Goal: Information Seeking & Learning: Learn about a topic

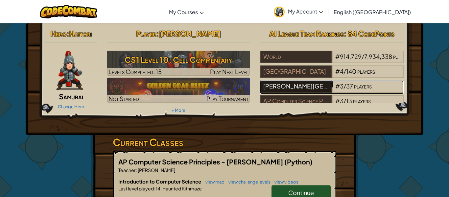
click at [326, 86] on div "[PERSON_NAME][GEOGRAPHIC_DATA]" at bounding box center [296, 86] width 72 height 12
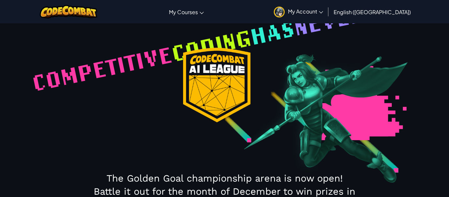
select select "689c87a994abc8416f53c6f3"
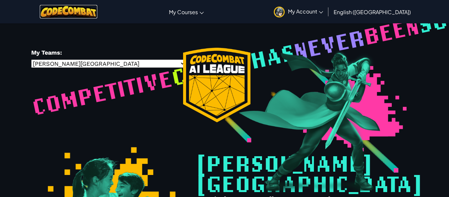
click at [79, 13] on img at bounding box center [68, 11] width 57 height 13
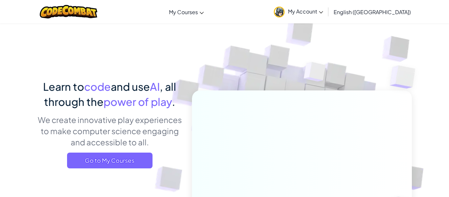
click at [118, 63] on div "Learn to code and use AI , all through the power of play . We create innovative…" at bounding box center [224, 143] width 374 height 240
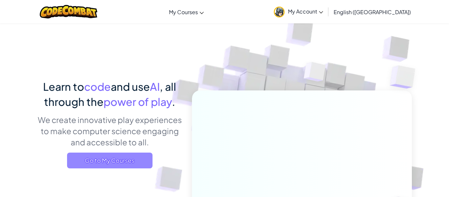
click at [135, 158] on span "Go to My Courses" at bounding box center [109, 160] width 85 height 16
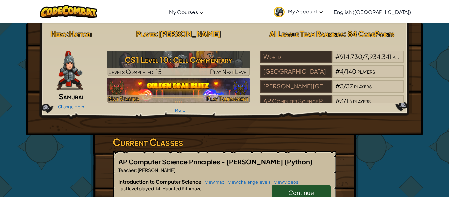
click at [196, 81] on img at bounding box center [179, 90] width 144 height 25
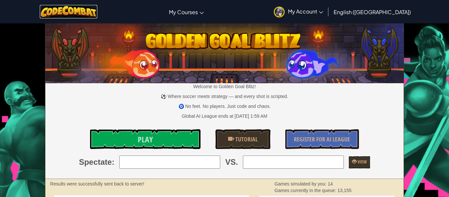
click at [56, 8] on img at bounding box center [68, 11] width 57 height 13
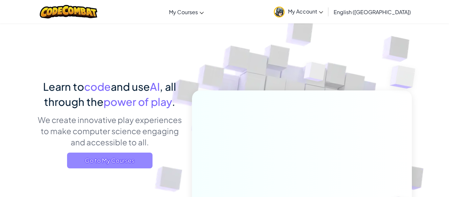
click at [116, 164] on span "Go to My Courses" at bounding box center [109, 160] width 85 height 16
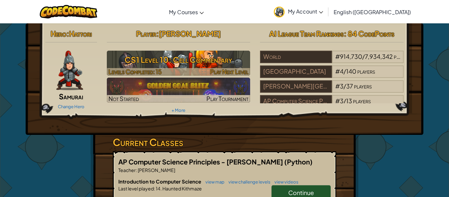
click at [209, 62] on h3 "CS1 Level 10: Cell Commentary" at bounding box center [179, 59] width 144 height 15
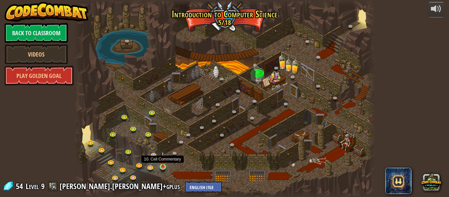
click at [166, 164] on img at bounding box center [162, 159] width 7 height 16
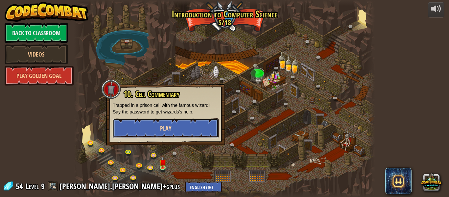
click at [202, 132] on button "Play" at bounding box center [166, 128] width 106 height 20
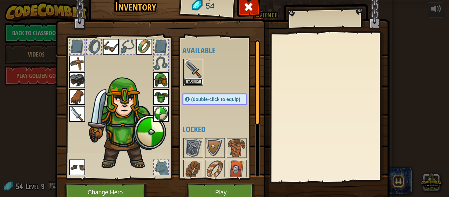
drag, startPoint x: 198, startPoint y: 81, endPoint x: 221, endPoint y: 84, distance: 23.1
click at [221, 84] on div "Available Equip Equip Equip Equip Equip Equip Equip Equip Equip Equip Equip (do…" at bounding box center [221, 107] width 78 height 137
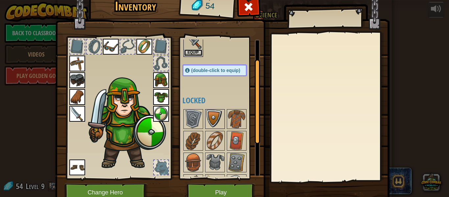
scroll to position [32, 0]
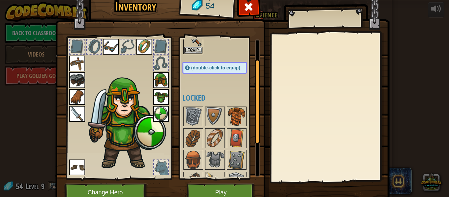
click at [233, 121] on img at bounding box center [236, 116] width 18 height 18
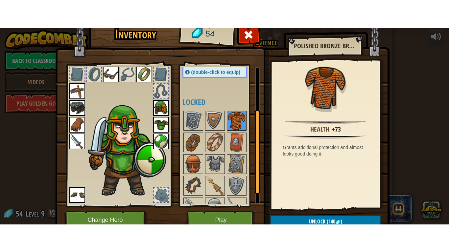
scroll to position [70, 0]
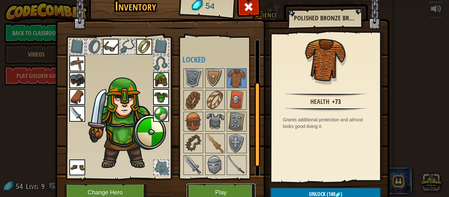
click at [245, 187] on button "Play" at bounding box center [221, 192] width 69 height 18
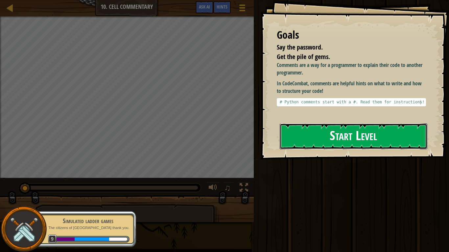
click at [338, 129] on button "Start Level" at bounding box center [352, 136] width 147 height 26
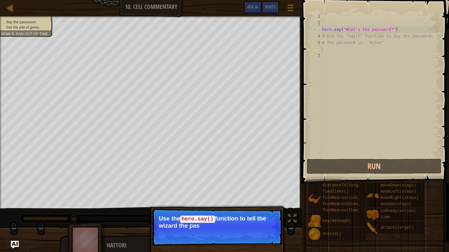
click at [269, 196] on p "Use the hero.say() function to tell the wizard the pas" at bounding box center [217, 222] width 117 height 14
click at [343, 103] on div "hero . say ( "What's the password?" ) # Use the "say()" function to say the pas…" at bounding box center [380, 92] width 118 height 158
click at [377, 37] on div "hero . say ( "What's the password?" ) # Use the "say()" function to say the pas…" at bounding box center [380, 92] width 118 height 158
type textarea "# Use the "say()" function to say the password."
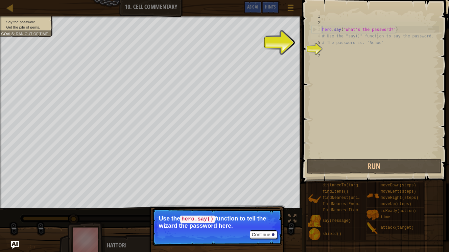
click at [362, 63] on div "hero . say ( "What's the password?" ) # Use the "say()" function to say the pas…" at bounding box center [380, 92] width 118 height 158
click at [363, 54] on div "hero . say ( "What's the password?" ) # Use the "say()" function to say the pas…" at bounding box center [380, 92] width 118 height 158
click at [362, 54] on div "hero . say ( "What's the password?" ) # Use the "say()" function to say the pas…" at bounding box center [380, 92] width 118 height 158
click at [272, 196] on div at bounding box center [273, 234] width 3 height 3
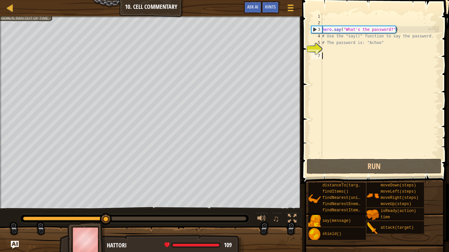
click at [362, 52] on div "hero . say ( "What's the password?" ) # Use the "say()" function to say the pas…" at bounding box center [380, 92] width 118 height 158
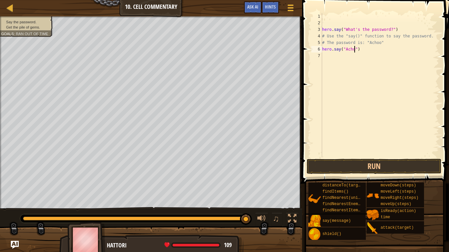
scroll to position [3, 5]
type textarea "hero.say("Achoo")"
click at [382, 163] on button "Run" at bounding box center [373, 166] width 135 height 15
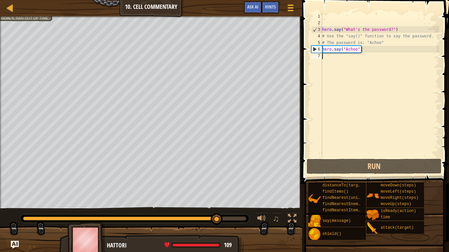
click at [409, 81] on div "hero . say ( "What's the password?" ) # Use the "say()" function to say the pas…" at bounding box center [380, 92] width 118 height 158
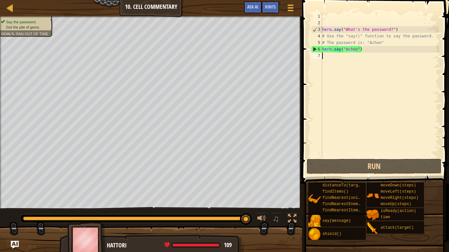
type textarea "u"
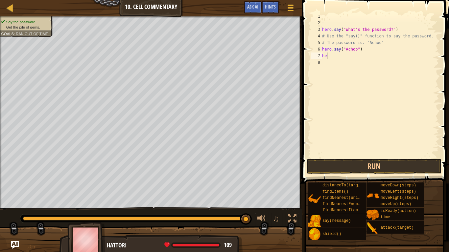
type textarea "h"
type textarea "l"
type textarea "u"
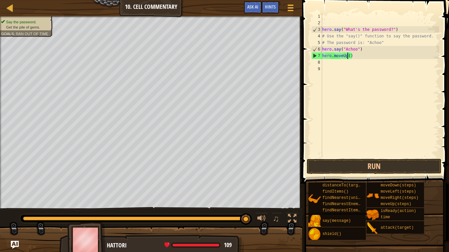
click at [348, 54] on div "hero . say ( "What's the password?" ) # Use the "say()" function to say the pas…" at bounding box center [380, 92] width 118 height 158
click at [350, 55] on div "hero . say ( "What's the password?" ) # Use the "say()" function to say the pas…" at bounding box center [380, 92] width 118 height 158
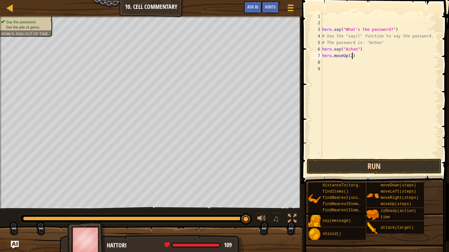
type textarea "hero.moveUp(2)"
click at [396, 168] on button "Run" at bounding box center [373, 166] width 135 height 15
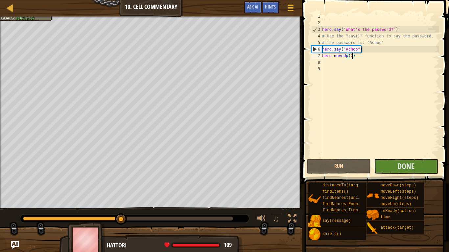
click at [427, 158] on span at bounding box center [376, 82] width 152 height 203
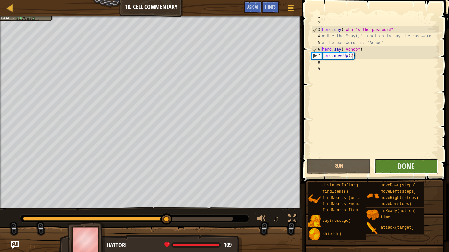
click at [425, 163] on button "Done" at bounding box center [406, 166] width 64 height 15
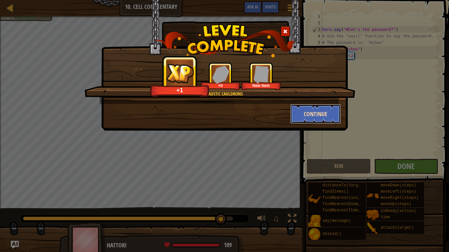
click at [321, 113] on button "Continue" at bounding box center [315, 114] width 51 height 20
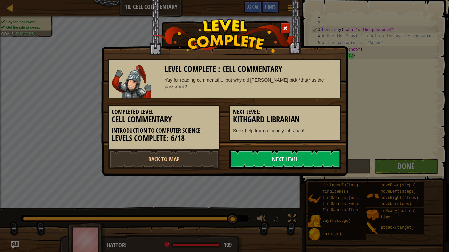
click at [301, 156] on link "Next Level" at bounding box center [284, 159] width 111 height 20
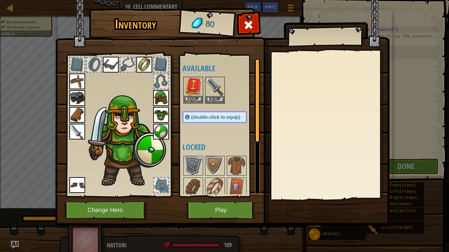
click at [191, 87] on img at bounding box center [193, 87] width 18 height 18
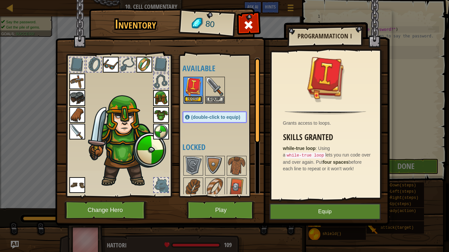
click at [193, 101] on button "Equip" at bounding box center [193, 99] width 18 height 7
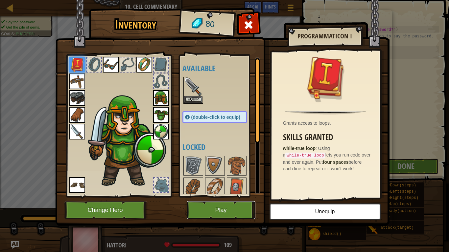
click at [236, 196] on button "Play" at bounding box center [221, 210] width 69 height 18
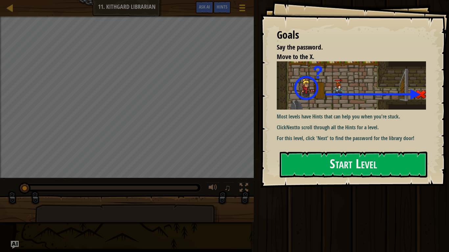
click at [341, 150] on div "Goals Say the password. Move to the X. Most levels have Hints that can help you…" at bounding box center [354, 94] width 188 height 188
click at [339, 158] on button "Start Level" at bounding box center [352, 165] width 147 height 26
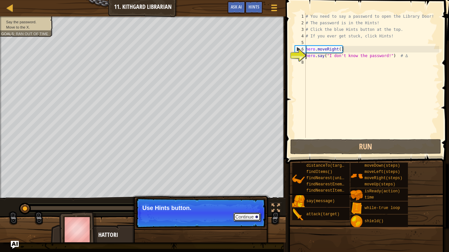
click at [249, 196] on button "Continue" at bounding box center [246, 217] width 27 height 9
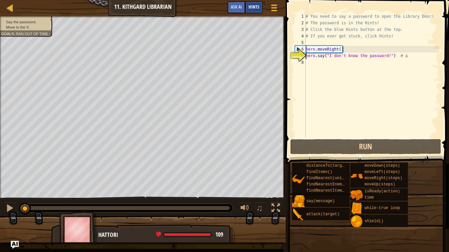
click at [256, 6] on span "Hints" at bounding box center [253, 7] width 11 height 6
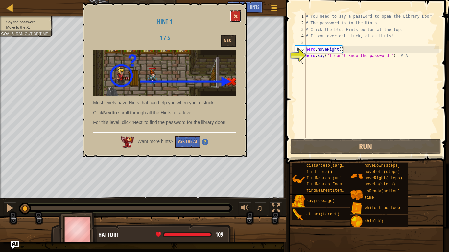
click at [233, 20] on button at bounding box center [235, 16] width 11 height 12
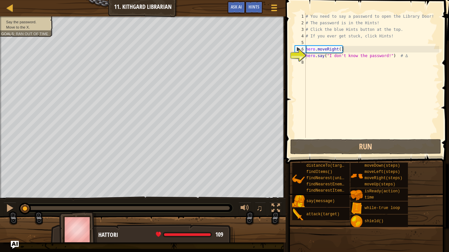
click at [319, 73] on div "# You need to say a password to open the Library Door! # The password is in the…" at bounding box center [371, 82] width 135 height 138
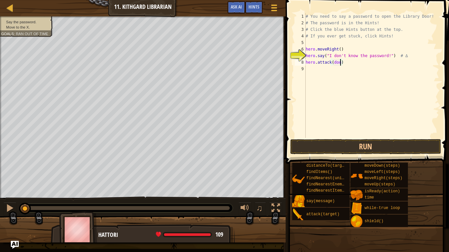
scroll to position [3, 5]
type textarea "hero.attack(door)"
click at [355, 149] on button "Run" at bounding box center [365, 146] width 151 height 15
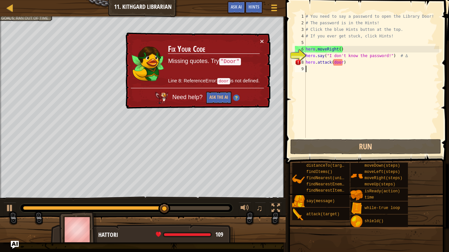
click at [363, 68] on div "# You need to say a password to open the Library Door! # The password is in the…" at bounding box center [371, 82] width 135 height 138
click at [367, 51] on div "# You need to say a password to open the Library Door! # The password is in the…" at bounding box center [371, 82] width 135 height 138
click at [369, 64] on div "# You need to say a password to open the Library Door! # The password is in the…" at bounding box center [371, 82] width 135 height 138
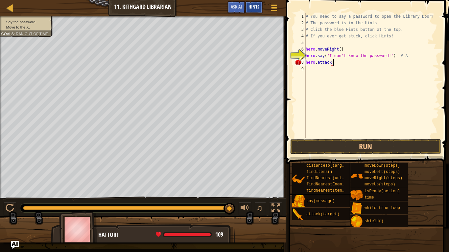
click at [256, 7] on span "Hints" at bounding box center [253, 7] width 11 height 6
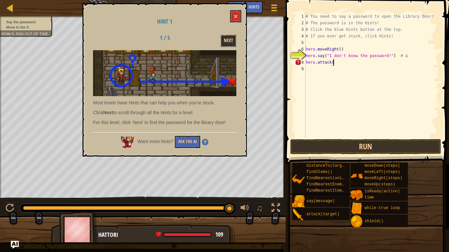
click at [233, 43] on button "Next" at bounding box center [228, 41] width 16 height 12
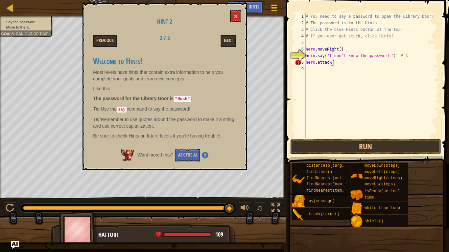
click at [385, 56] on div "# You need to say a password to open the Library Door! # The password is in the…" at bounding box center [371, 82] width 135 height 138
click at [391, 55] on div "# You need to say a password to open the Library Door! # The password is in the…" at bounding box center [371, 82] width 135 height 138
click at [388, 55] on div "# You need to say a password to open the Library Door! # The password is in the…" at bounding box center [371, 82] width 135 height 138
type textarea "h"
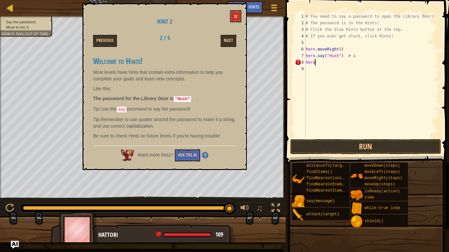
scroll to position [3, 0]
type textarea "m"
click at [237, 18] on span at bounding box center [235, 16] width 5 height 5
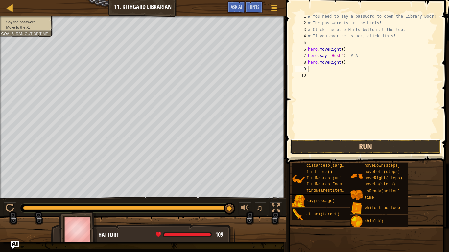
click at [355, 145] on button "Run" at bounding box center [365, 146] width 151 height 15
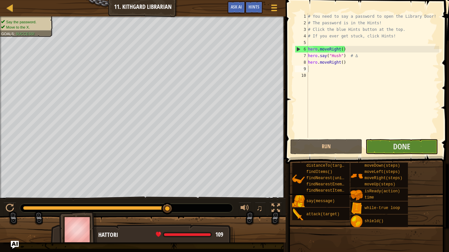
click at [418, 154] on span at bounding box center [367, 72] width 168 height 183
click at [417, 151] on button "Done" at bounding box center [401, 146] width 72 height 15
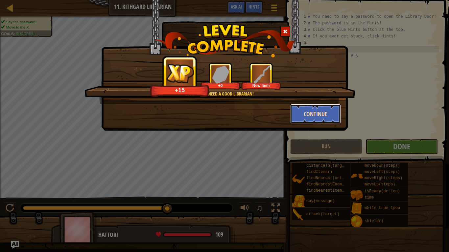
click at [319, 112] on button "Continue" at bounding box center [315, 114] width 51 height 20
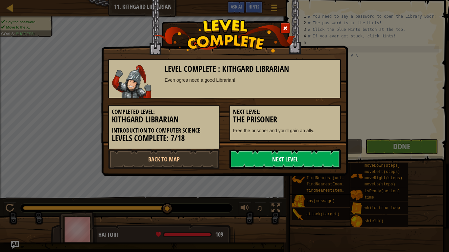
click at [307, 161] on link "Next Level" at bounding box center [284, 159] width 111 height 20
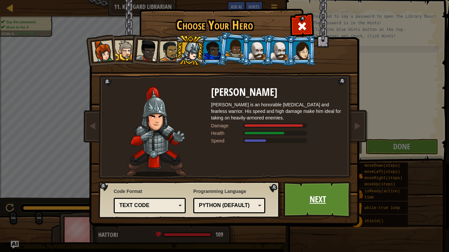
click at [312, 195] on link "Next" at bounding box center [317, 200] width 69 height 36
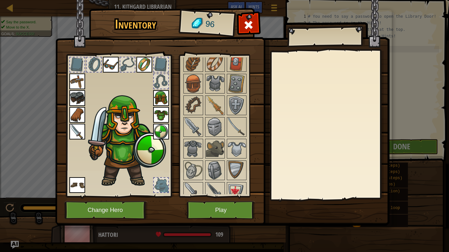
scroll to position [172, 0]
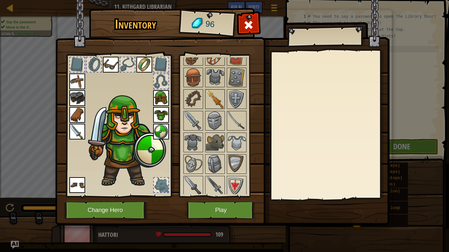
click at [220, 106] on img at bounding box center [215, 99] width 18 height 18
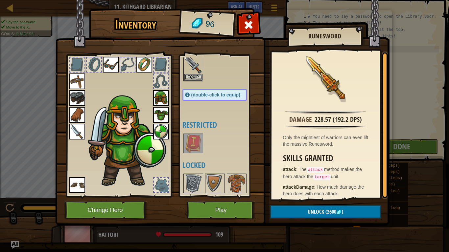
scroll to position [19, 0]
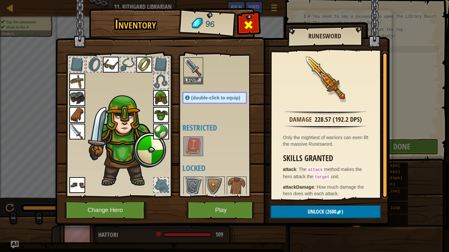
click at [255, 16] on div at bounding box center [248, 26] width 21 height 21
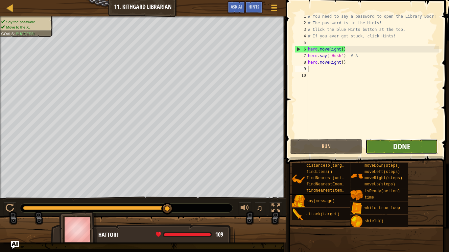
click at [392, 144] on button "Done" at bounding box center [401, 146] width 72 height 15
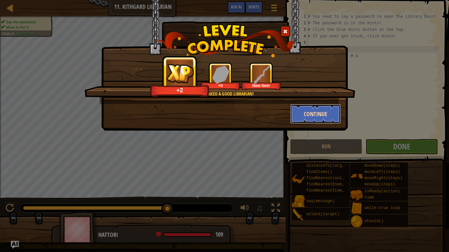
click at [320, 112] on button "Continue" at bounding box center [315, 114] width 51 height 20
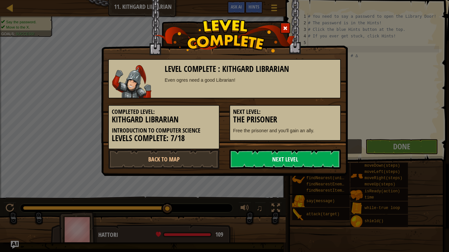
click at [303, 155] on link "Next Level" at bounding box center [284, 159] width 111 height 20
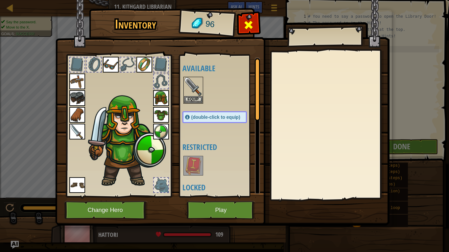
click at [252, 22] on span at bounding box center [248, 25] width 11 height 11
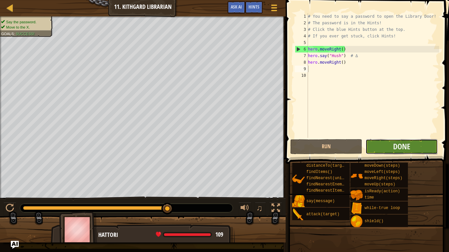
click at [376, 145] on button "Done" at bounding box center [401, 146] width 72 height 15
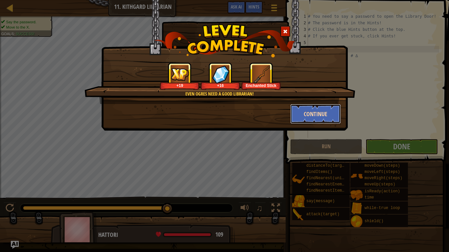
click at [307, 112] on button "Continue" at bounding box center [315, 114] width 51 height 20
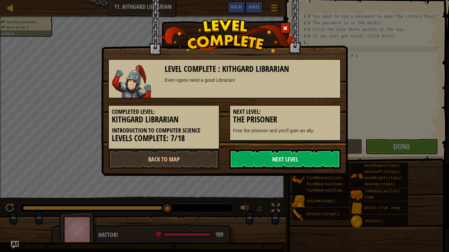
click at [289, 160] on link "Next Level" at bounding box center [284, 159] width 111 height 20
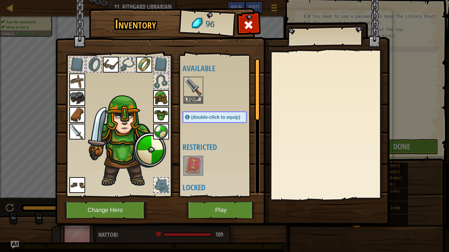
scroll to position [2, 0]
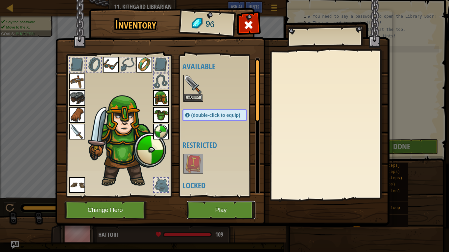
click at [221, 196] on button "Play" at bounding box center [221, 210] width 69 height 18
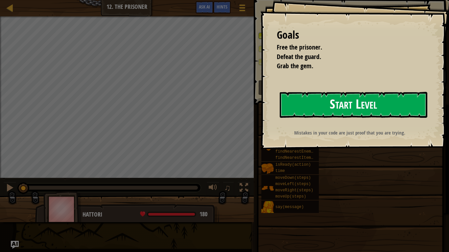
click at [340, 108] on button "Start Level" at bounding box center [352, 105] width 147 height 26
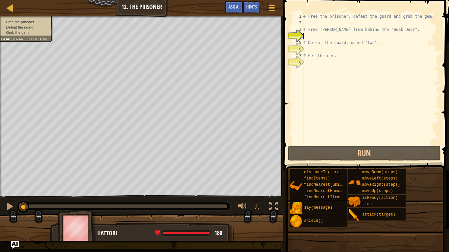
type textarea "m"
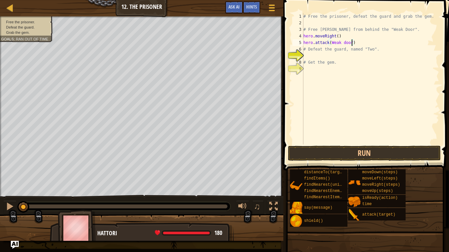
scroll to position [3, 7]
drag, startPoint x: 364, startPoint y: 43, endPoint x: 316, endPoint y: 46, distance: 47.4
click at [316, 46] on div "# Free the prisoner, defeat the guard and grab the gem. # Free [PERSON_NAME] fr…" at bounding box center [370, 85] width 137 height 144
click at [324, 42] on div "# Free the prisoner, defeat the guard and grab the gem. # Free [PERSON_NAME] fr…" at bounding box center [370, 78] width 137 height 131
click at [352, 41] on div "# Free the prisoner, defeat the guard and grab the gem. # Free [PERSON_NAME] fr…" at bounding box center [370, 85] width 137 height 144
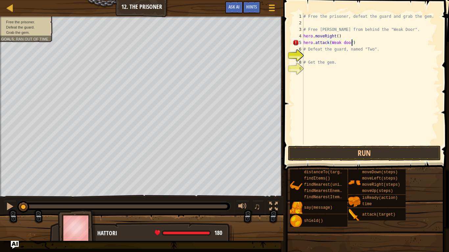
click at [371, 43] on div "# Free the prisoner, defeat the guard and grab the gem. # Free [PERSON_NAME] fr…" at bounding box center [370, 85] width 137 height 144
type textarea "h"
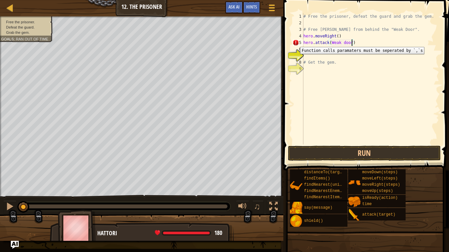
type textarea "hero.moveRight()"
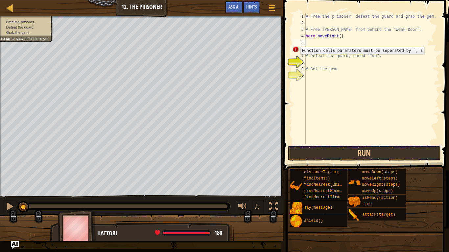
type textarea "# Defeat the guard, named "Two"."
click at [347, 61] on div "# Free the prisoner, defeat the guard and grab the gem. # Free [PERSON_NAME] fr…" at bounding box center [371, 85] width 135 height 144
click at [368, 47] on div "# Free the prisoner, defeat the guard and grab the gem. # Free [PERSON_NAME] fr…" at bounding box center [371, 85] width 135 height 144
type textarea "hero.attack(Weak door)"
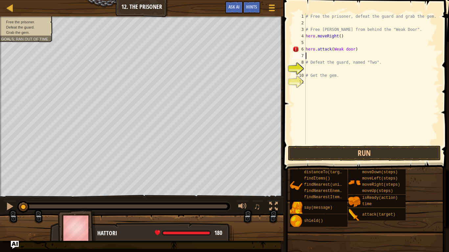
click at [250, 13] on div "Game Menu Done Hints Ask AI" at bounding box center [251, 8] width 58 height 15
click at [254, 10] on span "Hints" at bounding box center [251, 7] width 11 height 6
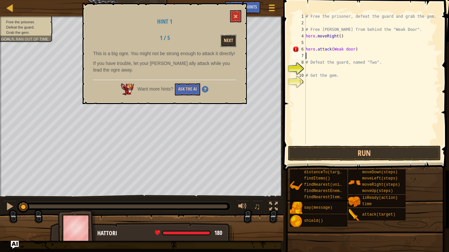
click at [227, 44] on button "Next" at bounding box center [228, 41] width 16 height 12
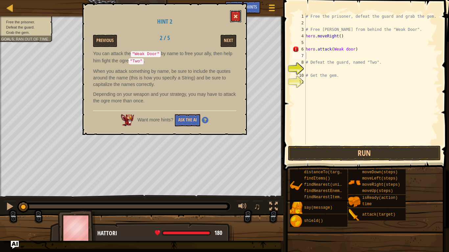
click at [234, 21] on button at bounding box center [235, 16] width 11 height 12
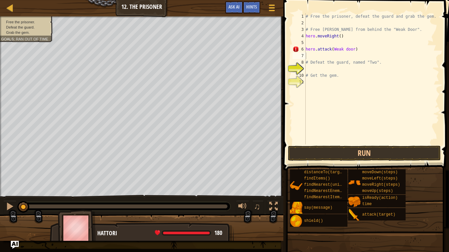
click at [329, 48] on div "# Free the prisoner, defeat the guard and grab the gem. # Free [PERSON_NAME] fr…" at bounding box center [371, 85] width 135 height 144
click at [334, 49] on div "# Free the prisoner, defeat the guard and grab the gem. # Free [PERSON_NAME] fr…" at bounding box center [371, 85] width 135 height 144
click at [368, 59] on div "# Free the prisoner, defeat the guard and grab the gem. # Free [PERSON_NAME] fr…" at bounding box center [371, 85] width 135 height 144
type textarea "# Defeat the guard, named "Two"."
click at [380, 40] on div "# Free the prisoner, defeat the guard and grab the gem. # Free [PERSON_NAME] fr…" at bounding box center [371, 85] width 135 height 144
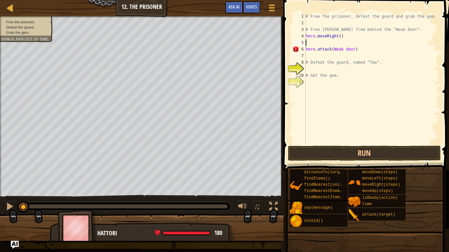
click at [373, 51] on div "# Free the prisoner, defeat the guard and grab the gem. # Free [PERSON_NAME] fr…" at bounding box center [371, 85] width 135 height 144
type textarea "h"
type textarea "hero.attack(Weak door)"
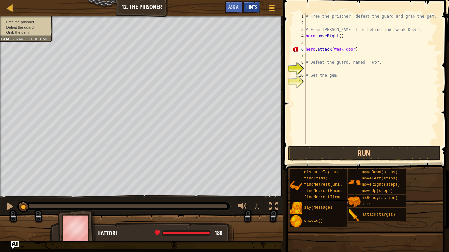
click at [257, 7] on div "Hints" at bounding box center [251, 7] width 17 height 12
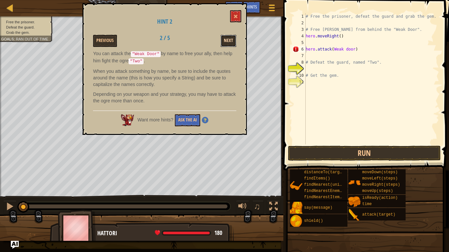
click at [232, 42] on button "Next" at bounding box center [228, 41] width 16 height 12
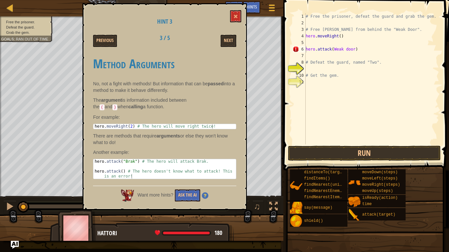
click at [353, 48] on div "# Free the prisoner, defeat the guard and grab the gem. # Free [PERSON_NAME] fr…" at bounding box center [371, 85] width 135 height 144
type textarea "hero.attack("Weak door")"
click at [236, 12] on button at bounding box center [235, 16] width 11 height 12
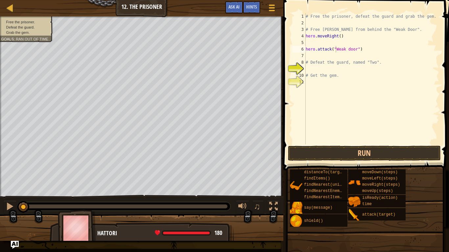
click at [312, 54] on div "# Free the prisoner, defeat the guard and grab the gem. # Free [PERSON_NAME] fr…" at bounding box center [371, 85] width 135 height 144
type textarea "hero.attack("weak door")"
click at [374, 68] on div "# Free the prisoner, defeat the guard and grab the gem. # Free [PERSON_NAME] fr…" at bounding box center [371, 85] width 135 height 144
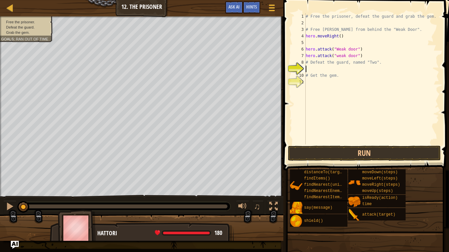
scroll to position [3, 0]
type textarea "m"
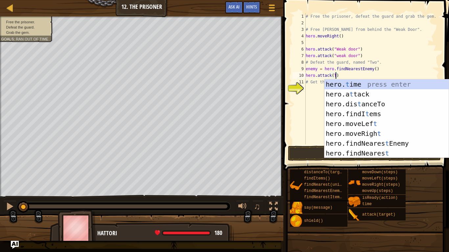
type textarea "hero.attack(Two)"
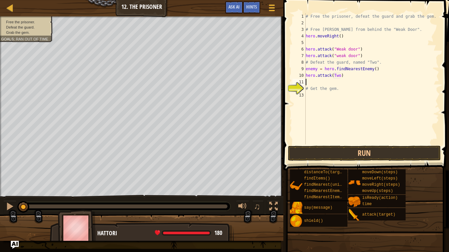
type textarea "a"
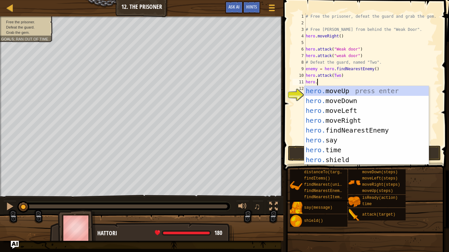
scroll to position [3, 2]
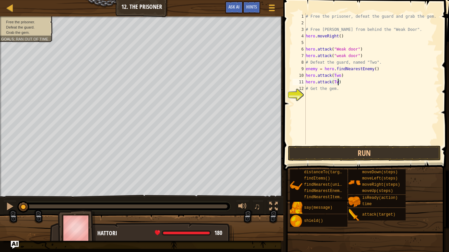
type textarea "hero.attack(Two)"
type textarea "f"
type textarea "e"
type textarea "f"
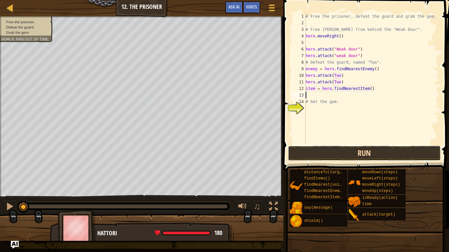
click at [361, 156] on button "Run" at bounding box center [364, 153] width 153 height 15
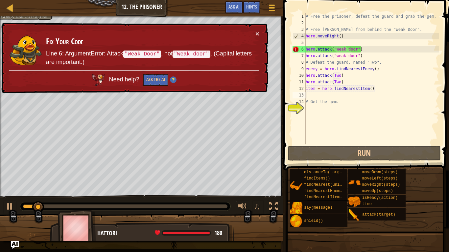
click at [259, 28] on div "× Fix Your Code Line 6: ArgumentError: Attack "Weak Door" , not "Weak door" . (…" at bounding box center [134, 58] width 268 height 71
click at [260, 33] on div "× Fix Your Code Line 6: ArgumentError: Attack "Weak Door" , not "Weak door" . (…" at bounding box center [134, 58] width 268 height 71
click at [257, 33] on button "×" at bounding box center [257, 33] width 4 height 7
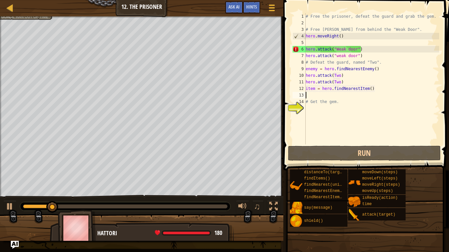
click at [339, 48] on div "# Free the prisoner, defeat the guard and grab the gem. # Free [PERSON_NAME] fr…" at bounding box center [371, 85] width 135 height 144
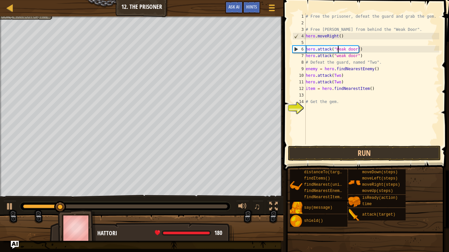
scroll to position [3, 5]
click at [349, 147] on button "Run" at bounding box center [364, 153] width 153 height 15
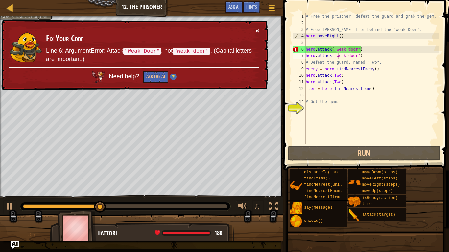
click at [255, 29] on div "× Fix Your Code Line 6: ArgumentError: Attack "Weak Door" , not "weak door" . (…" at bounding box center [134, 55] width 269 height 74
click at [255, 29] on button "×" at bounding box center [257, 32] width 4 height 7
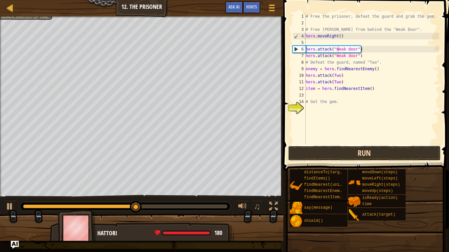
click at [357, 159] on button "Run" at bounding box center [364, 153] width 153 height 15
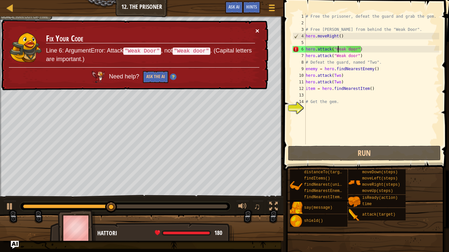
click at [257, 33] on button "×" at bounding box center [257, 32] width 4 height 7
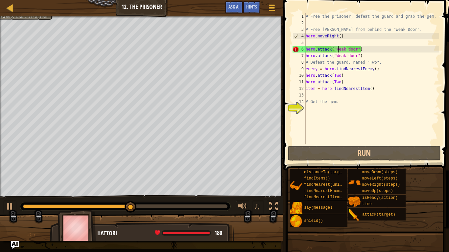
click at [350, 49] on div "# Free the prisoner, defeat the guard and grab the gem. # Free [PERSON_NAME] fr…" at bounding box center [371, 85] width 135 height 144
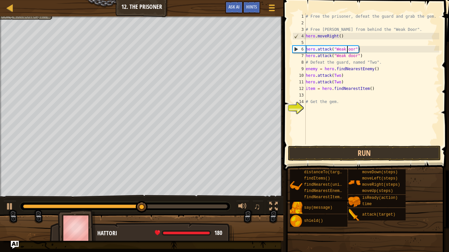
type textarea "hero.attack("Weak Door")"
click at [313, 96] on div "# Free the prisoner, defeat the guard and grab the gem. # Free [PERSON_NAME] fr…" at bounding box center [371, 85] width 135 height 144
click at [349, 53] on div "# Free the prisoner, defeat the guard and grab the gem. # Free [PERSON_NAME] fr…" at bounding box center [371, 85] width 135 height 144
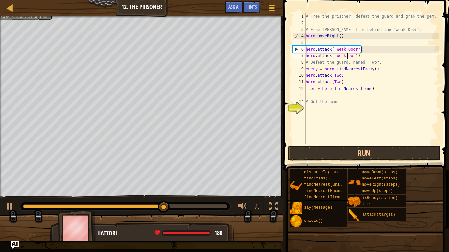
scroll to position [3, 6]
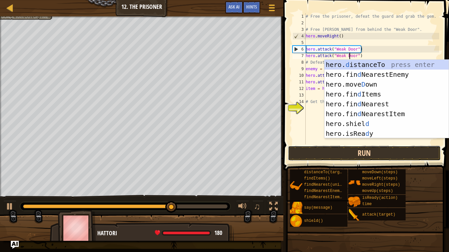
click at [391, 153] on button "Run" at bounding box center [364, 153] width 153 height 15
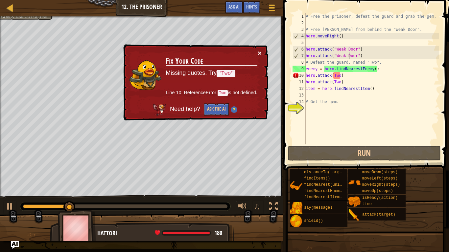
click at [258, 52] on button "×" at bounding box center [259, 53] width 4 height 7
click at [261, 54] on div "× Fix Your Code Missing quotes. Try "Two" Line 10: ReferenceError: Two is not d…" at bounding box center [195, 82] width 147 height 78
click at [261, 54] on button "×" at bounding box center [260, 54] width 4 height 7
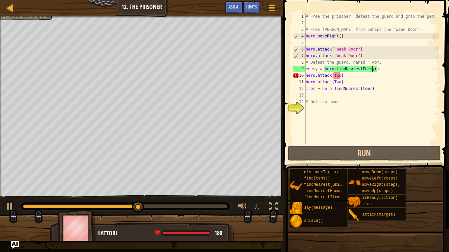
click at [372, 70] on div "# Free the prisoner, defeat the guard and grab the gem. # Free [PERSON_NAME] fr…" at bounding box center [371, 85] width 135 height 144
click at [374, 68] on div "# Free the prisoner, defeat the guard and grab the gem. # Free [PERSON_NAME] fr…" at bounding box center [371, 85] width 135 height 144
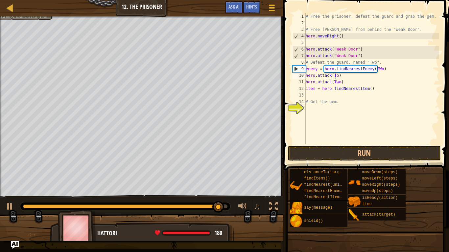
scroll to position [3, 5]
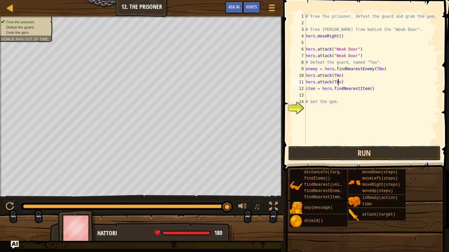
click at [404, 153] on button "Run" at bounding box center [364, 153] width 153 height 15
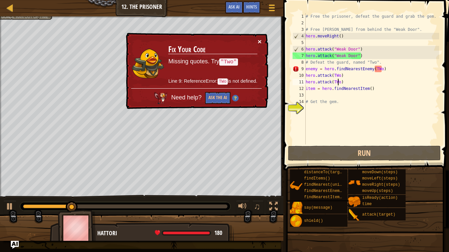
click at [259, 41] on button "×" at bounding box center [259, 40] width 4 height 7
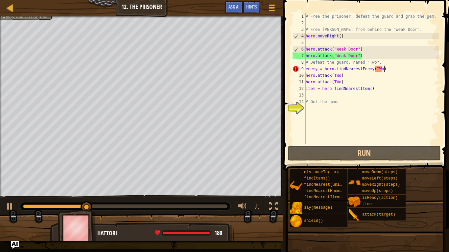
click at [391, 68] on div "# Free the prisoner, defeat the guard and grab the gem. # Free [PERSON_NAME] fr…" at bounding box center [371, 85] width 135 height 144
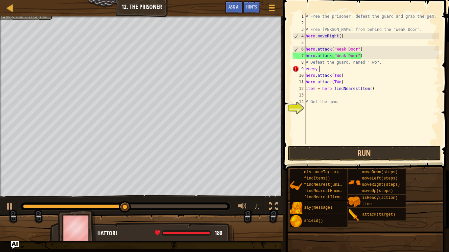
scroll to position [3, 1]
type textarea "e"
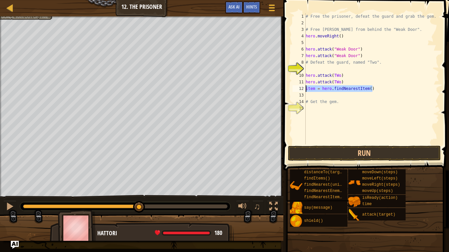
click at [275, 89] on div "Map Introduction to Computer Science 12. The Prisoner Game Menu Done Hints Ask …" at bounding box center [224, 126] width 449 height 252
type textarea "item = hero.findNearestItem()"
click at [346, 67] on div "# Free the prisoner, defeat the guard and grab the gem. # Free [PERSON_NAME] fr…" at bounding box center [371, 85] width 135 height 144
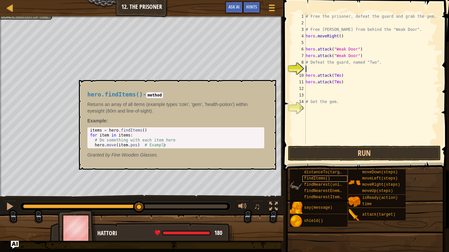
type textarea "m"
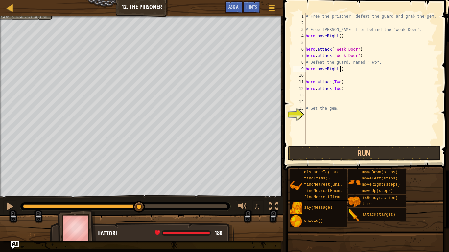
click at [340, 70] on div "# Free the prisoner, defeat the guard and grab the gem. # Free [PERSON_NAME] fr…" at bounding box center [371, 85] width 135 height 144
type textarea "hero.moveRight(3)"
click at [340, 76] on div "# Free the prisoner, defeat the guard and grab the gem. # Free [PERSON_NAME] fr…" at bounding box center [371, 85] width 135 height 144
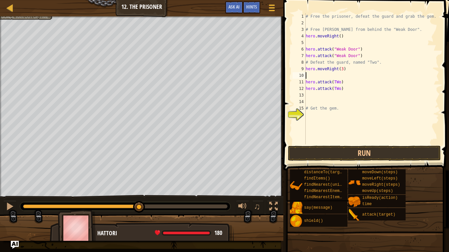
type textarea "/"
type textarea "m"
click at [339, 74] on div "# Free the prisoner, defeat the guard and grab the gem. # Free [PERSON_NAME] fr…" at bounding box center [371, 85] width 135 height 144
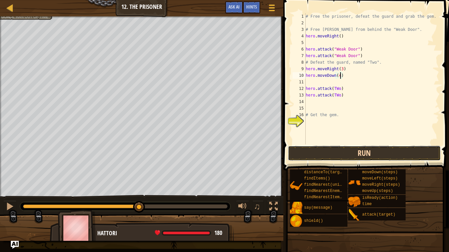
click at [359, 148] on button "Run" at bounding box center [364, 153] width 153 height 15
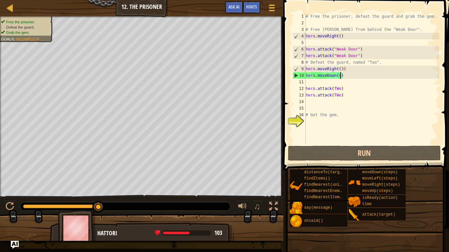
click at [341, 75] on div "# Free the prisoner, defeat the guard and grab the gem. # Free [PERSON_NAME] fr…" at bounding box center [371, 85] width 135 height 144
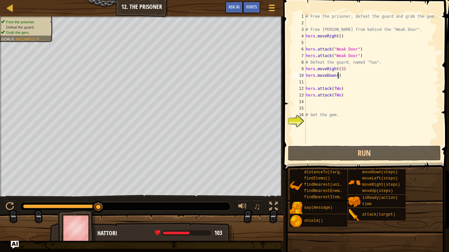
type textarea "hero.moveDown(3)"
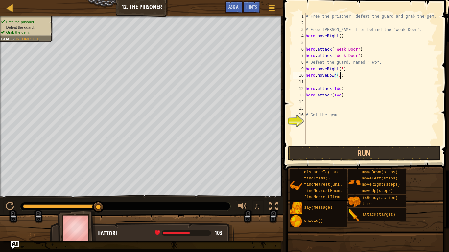
scroll to position [3, 0]
type textarea "hero.attack(TWo)"
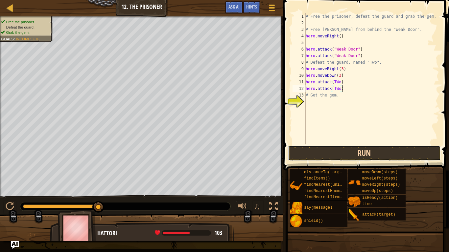
click at [364, 160] on button "Run" at bounding box center [364, 153] width 153 height 15
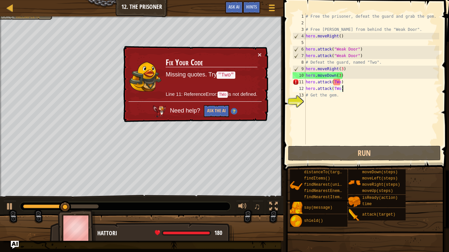
click at [337, 78] on div "# Free the prisoner, defeat the guard and grab the gem. # Free [PERSON_NAME] fr…" at bounding box center [371, 85] width 135 height 144
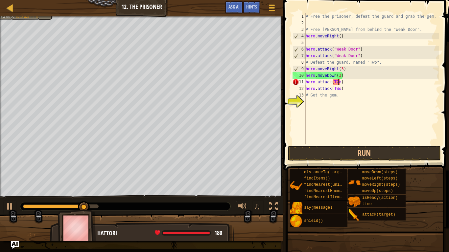
scroll to position [3, 5]
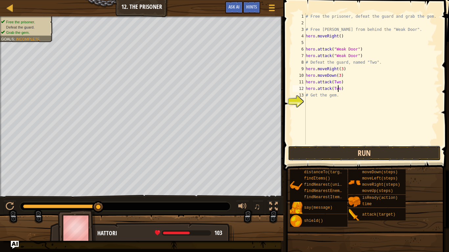
click at [353, 150] on button "Run" at bounding box center [364, 153] width 153 height 15
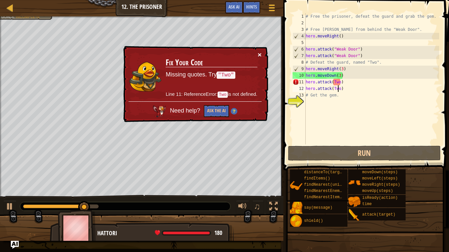
click at [258, 52] on button "×" at bounding box center [260, 55] width 4 height 7
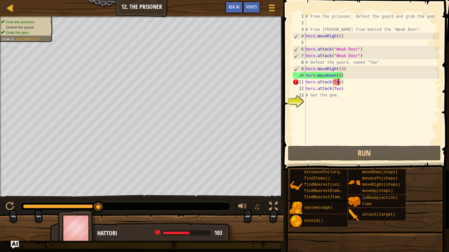
click at [337, 81] on div "# Free the prisoner, defeat the guard and grab the gem. # Free [PERSON_NAME] fr…" at bounding box center [371, 85] width 135 height 144
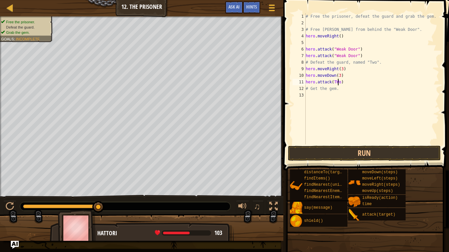
scroll to position [3, 5]
type textarea "# Get the gem."
click at [367, 91] on div "# Free the prisoner, defeat the guard and grab the gem. # Free [PERSON_NAME] fr…" at bounding box center [371, 85] width 135 height 144
click at [368, 88] on div "# Free the prisoner, defeat the guard and grab the gem. # Free [PERSON_NAME] fr…" at bounding box center [371, 85] width 135 height 144
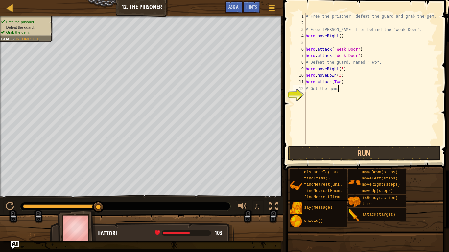
click at [351, 85] on div "# Free the prisoner, defeat the guard and grab the gem. # Free [PERSON_NAME] fr…" at bounding box center [371, 85] width 135 height 144
type textarea "hero.attack(TWo)"
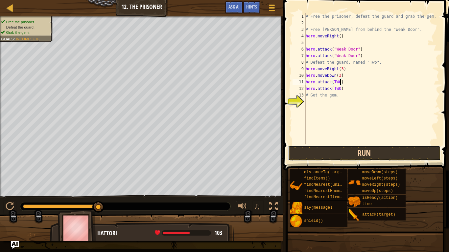
click at [351, 151] on button "Run" at bounding box center [364, 153] width 153 height 15
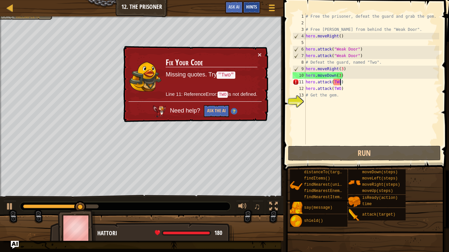
click at [247, 11] on div "Hints" at bounding box center [251, 7] width 17 height 12
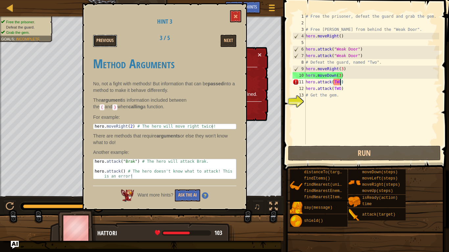
click at [94, 41] on button "Previous" at bounding box center [105, 41] width 24 height 12
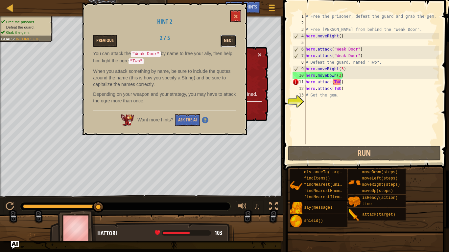
click at [229, 40] on button "Next" at bounding box center [228, 41] width 16 height 12
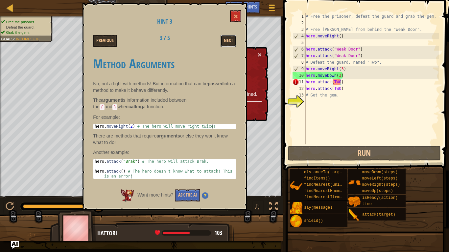
click at [229, 40] on button "Next" at bounding box center [228, 41] width 16 height 12
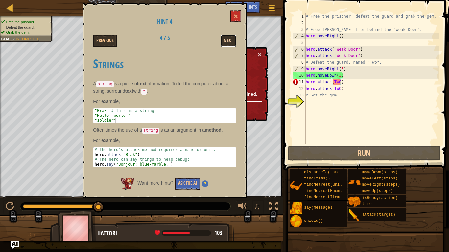
click at [228, 40] on button "Next" at bounding box center [228, 41] width 16 height 12
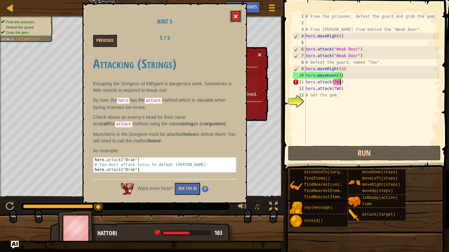
click at [234, 17] on span at bounding box center [235, 16] width 5 height 5
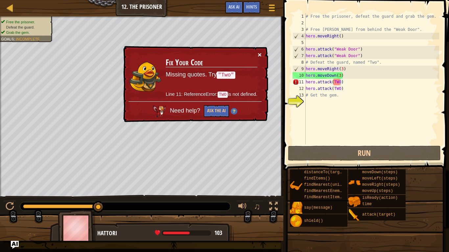
click at [260, 54] on button "×" at bounding box center [260, 55] width 4 height 7
click at [340, 81] on div "# Free the prisoner, defeat the guard and grab the gem. # Free [PERSON_NAME] fr…" at bounding box center [371, 85] width 135 height 144
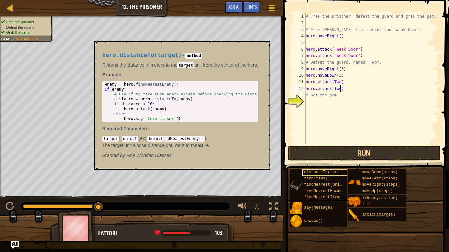
click at [327, 173] on span "distanceTo(target)" at bounding box center [325, 172] width 43 height 5
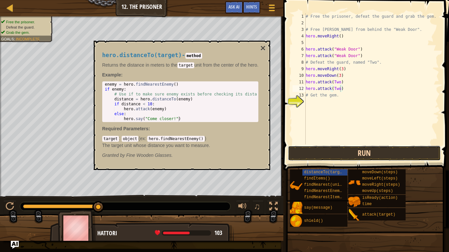
click at [335, 155] on button "Run" at bounding box center [364, 153] width 153 height 15
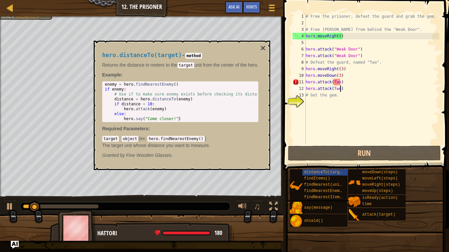
click at [263, 46] on div "hero.distanceTo(target) - method Returns the distance in meters to the target u…" at bounding box center [181, 105] width 166 height 119
click at [265, 51] on button "×" at bounding box center [262, 48] width 5 height 9
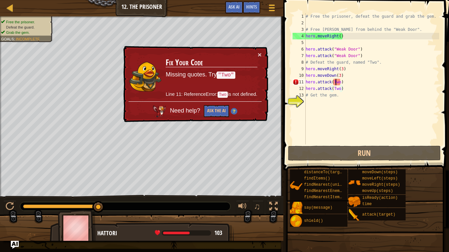
click at [336, 80] on div "# Free the prisoner, defeat the guard and grab the gem. # Free [PERSON_NAME] fr…" at bounding box center [371, 85] width 135 height 144
click at [339, 81] on div "# Free the prisoner, defeat the guard and grab the gem. # Free [PERSON_NAME] fr…" at bounding box center [371, 85] width 135 height 144
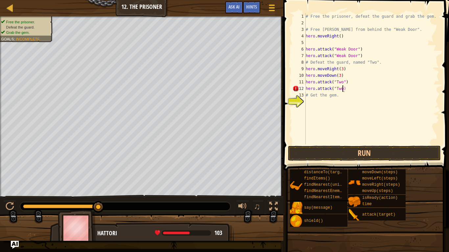
scroll to position [3, 6]
click at [358, 153] on button "Run" at bounding box center [364, 153] width 153 height 15
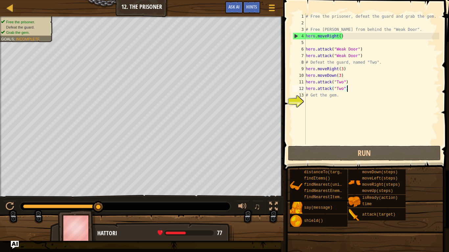
click at [359, 90] on div "# Free the prisoner, defeat the guard and grab the gem. # Free [PERSON_NAME] fr…" at bounding box center [371, 85] width 135 height 144
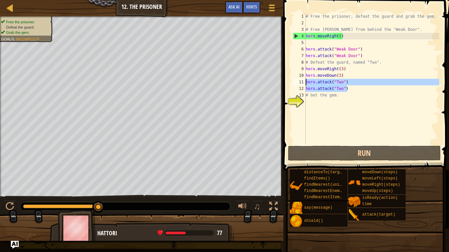
drag, startPoint x: 359, startPoint y: 90, endPoint x: 298, endPoint y: 81, distance: 62.1
click at [298, 81] on div "hero.attack("Two") 1 2 3 4 5 6 7 8 9 10 11 12 13 14 # Free the prisoner, defeat…" at bounding box center [365, 78] width 148 height 131
type textarea "hero.attack("Two") hero.attack("Two")"
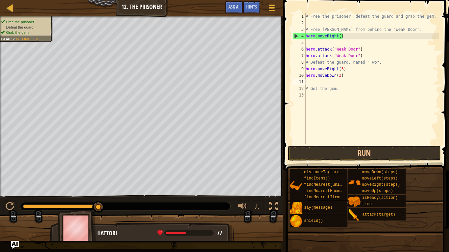
paste textarea "hero.attack("Two")"
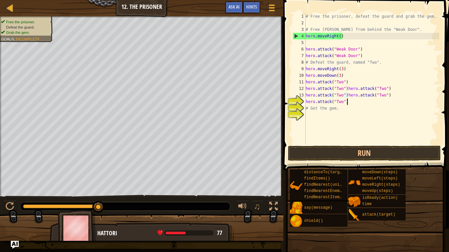
paste textarea "hero.attack("Two")"
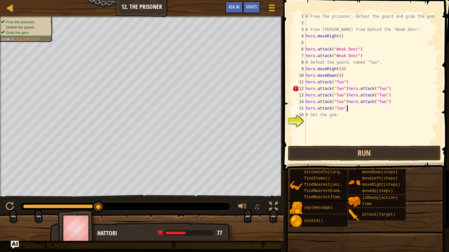
click at [348, 95] on div "# Free the prisoner, defeat the guard and grab the gem. # Free [PERSON_NAME] fr…" at bounding box center [371, 85] width 135 height 144
click at [347, 109] on div "# Free the prisoner, defeat the guard and grab the gem. # Free [PERSON_NAME] fr…" at bounding box center [371, 85] width 135 height 144
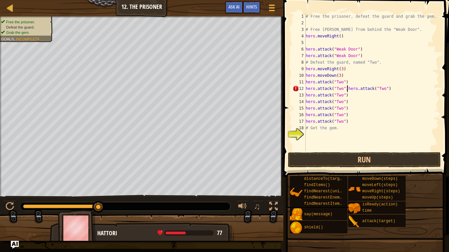
click at [346, 89] on div "# Free the prisoner, defeat the guard and grab the gem. # Free [PERSON_NAME] fr…" at bounding box center [371, 88] width 135 height 151
type textarea "hero.attack("Two")"
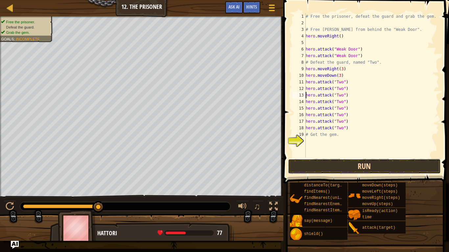
click at [398, 168] on button "Run" at bounding box center [364, 166] width 153 height 15
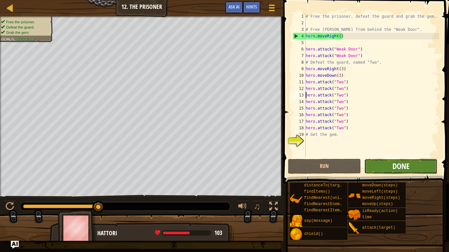
click at [399, 168] on span "Done" at bounding box center [400, 166] width 17 height 11
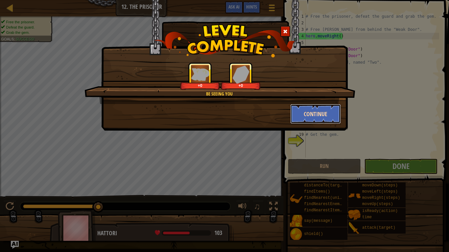
click at [308, 112] on button "Continue" at bounding box center [315, 114] width 51 height 20
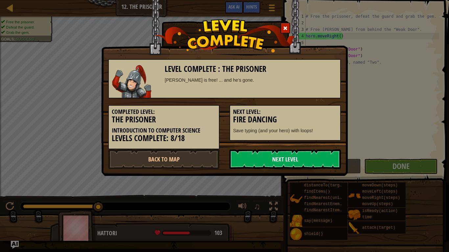
click at [306, 164] on link "Next Level" at bounding box center [284, 159] width 111 height 20
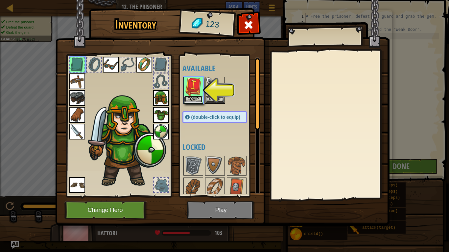
click at [198, 99] on button "Equip" at bounding box center [193, 99] width 18 height 7
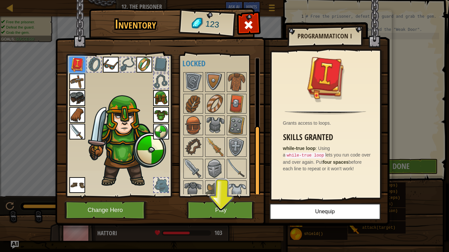
scroll to position [134, 0]
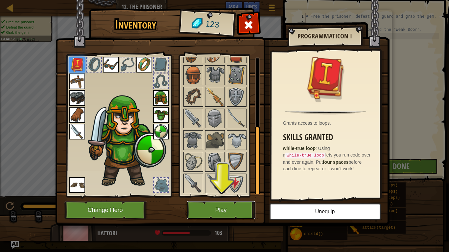
click at [229, 196] on button "Play" at bounding box center [221, 210] width 69 height 18
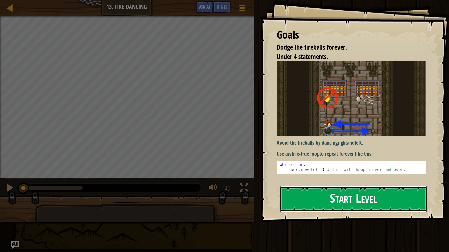
click at [318, 196] on button "Start Level" at bounding box center [352, 199] width 147 height 26
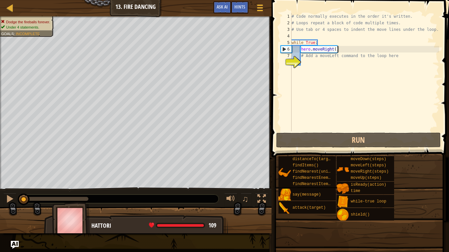
click at [374, 50] on div "# Code normally executes in the order it's written. # Loops repeat a block of c…" at bounding box center [364, 78] width 149 height 131
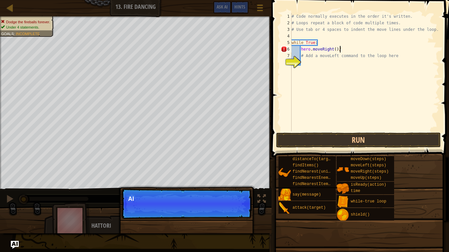
type textarea "hero.moveRight()"
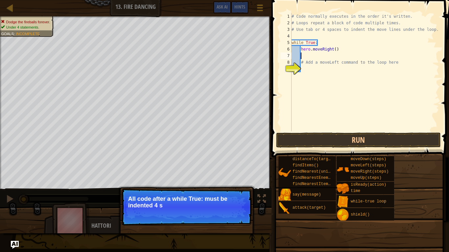
type textarea "m"
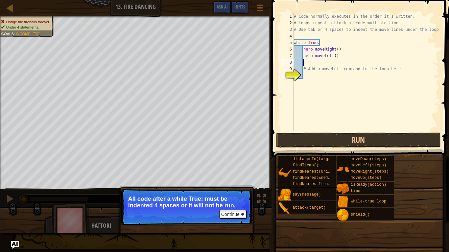
scroll to position [3, 0]
click at [391, 135] on button "Run" at bounding box center [358, 140] width 165 height 15
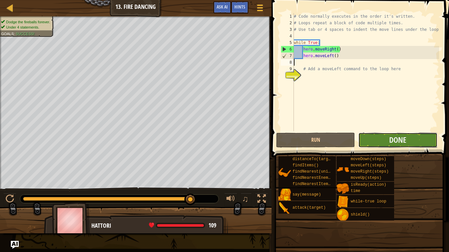
click at [381, 146] on button "Done" at bounding box center [397, 140] width 79 height 15
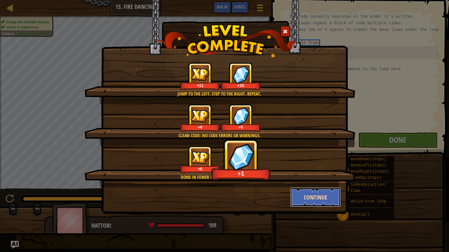
click at [310, 194] on button "Continue" at bounding box center [315, 198] width 51 height 20
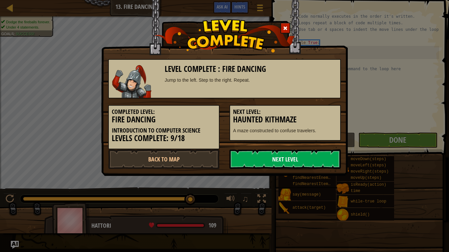
click at [307, 155] on link "Next Level" at bounding box center [284, 159] width 111 height 20
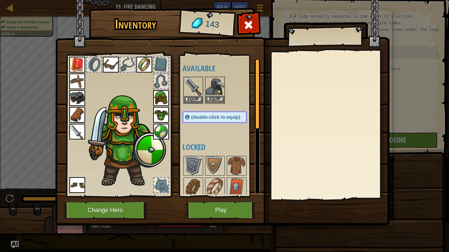
click at [213, 88] on img at bounding box center [215, 87] width 18 height 18
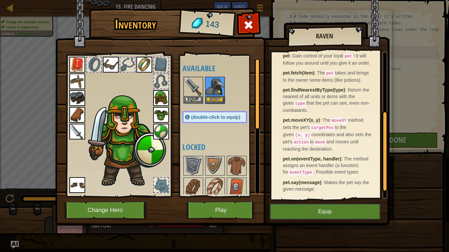
scroll to position [117, 0]
click at [218, 100] on button "Equip" at bounding box center [215, 99] width 18 height 7
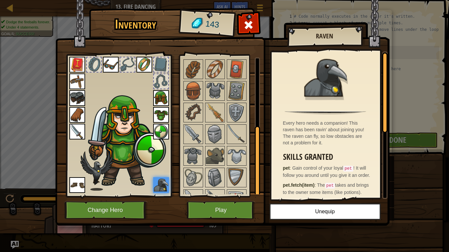
scroll to position [134, 0]
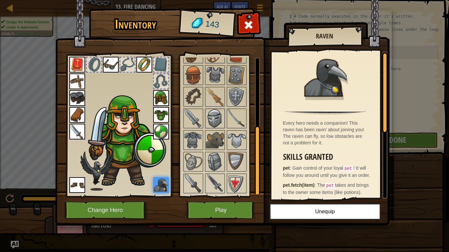
click at [211, 124] on img at bounding box center [215, 118] width 18 height 18
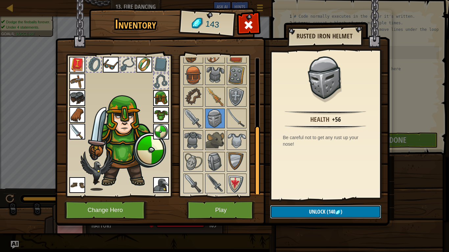
click at [293, 196] on button "Unlock (140 )" at bounding box center [325, 211] width 111 height 13
click at [293, 196] on button "Confirm" at bounding box center [325, 211] width 111 height 13
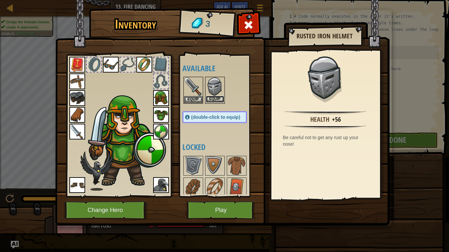
click at [218, 98] on button "Equip" at bounding box center [215, 99] width 18 height 7
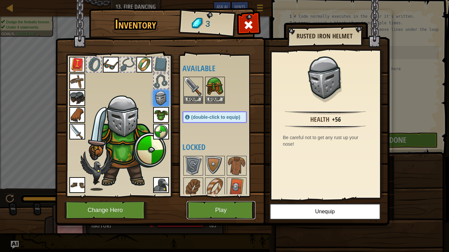
click at [212, 196] on button "Play" at bounding box center [221, 210] width 69 height 18
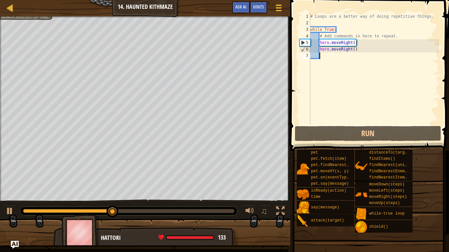
click at [385, 59] on div "# Loops are a better way of doing repetitive things. while True : # Add command…" at bounding box center [374, 75] width 130 height 125
click at [367, 32] on div "# Loops are a better way of doing repetitive things. while True : # Add command…" at bounding box center [374, 75] width 130 height 125
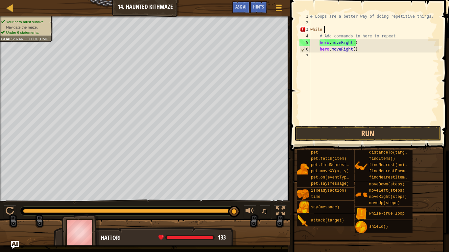
scroll to position [3, 1]
type textarea "w"
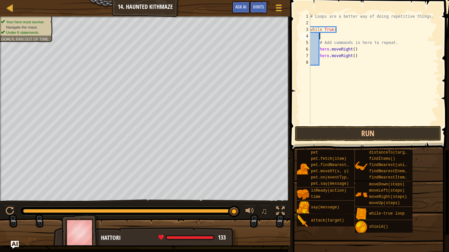
click at [406, 44] on div "# Loops are a better way of doing repetitive things. while True : # Add command…" at bounding box center [374, 75] width 130 height 125
type textarea "#"
type textarea "="
click at [369, 44] on div "# Loops are a better way of doing repetitive things. while True : hero . moveRi…" at bounding box center [374, 75] width 130 height 125
type textarea "h"
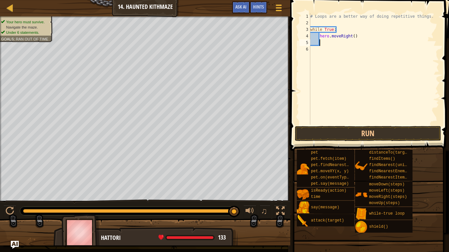
click at [344, 69] on div "Map Introduction to Computer Science 14. Haunted Kithmaze Game Menu Done Hints …" at bounding box center [224, 126] width 449 height 252
click at [44, 196] on div "Your hero must survive. Navigate the maze. Under 6 statements. Goals : Ran out …" at bounding box center [224, 130] width 449 height 229
click at [353, 35] on div "# Loops are a better way of doing repetitive things. while True : hero . moveRi…" at bounding box center [374, 75] width 130 height 125
type textarea "hero.moveRight(2)"
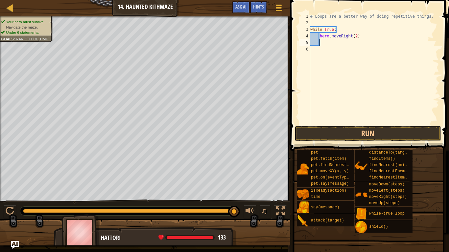
click at [355, 41] on div "# Loops are a better way of doing repetitive things. while True : hero . moveRi…" at bounding box center [374, 75] width 130 height 125
type textarea "m"
type textarea "2"
click at [347, 43] on div "# Loops are a better way of doing repetitive things. while True : hero . moveRi…" at bounding box center [374, 75] width 130 height 125
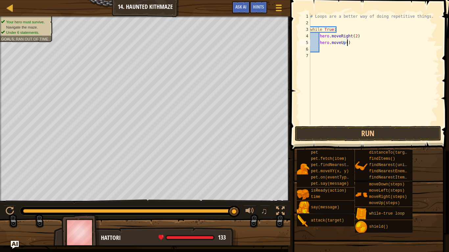
scroll to position [3, 6]
type textarea "hero.moveUp(2)"
click at [359, 133] on button "Run" at bounding box center [368, 133] width 146 height 15
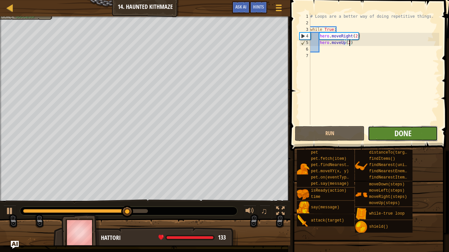
click at [394, 134] on span "Done" at bounding box center [402, 133] width 17 height 11
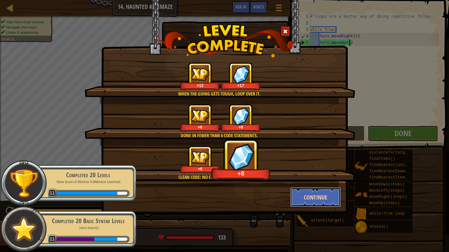
click at [325, 195] on button "Continue" at bounding box center [315, 198] width 51 height 20
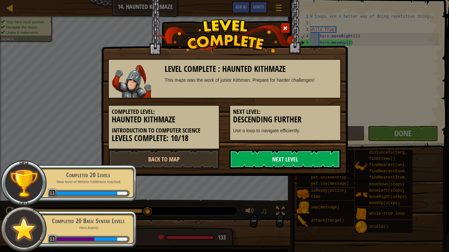
click at [329, 160] on link "Next Level" at bounding box center [284, 159] width 111 height 20
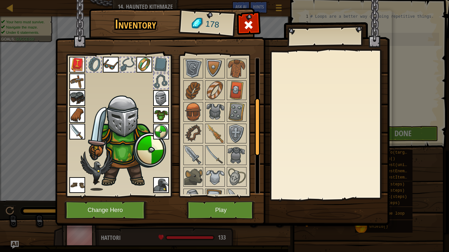
scroll to position [98, 0]
click at [234, 152] on img at bounding box center [236, 155] width 18 height 18
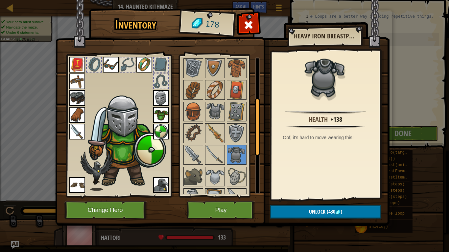
click at [152, 98] on img at bounding box center [126, 140] width 80 height 96
click at [156, 99] on img at bounding box center [161, 98] width 16 height 16
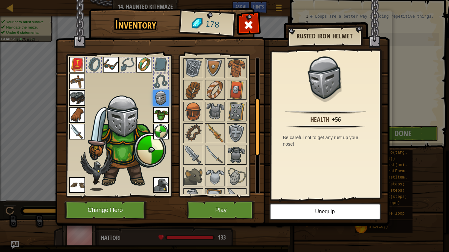
click at [246, 154] on div at bounding box center [237, 155] width 20 height 20
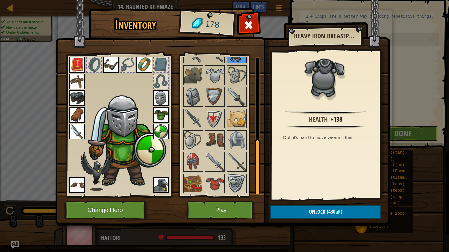
scroll to position [199, 0]
click at [192, 100] on img at bounding box center [193, 97] width 18 height 18
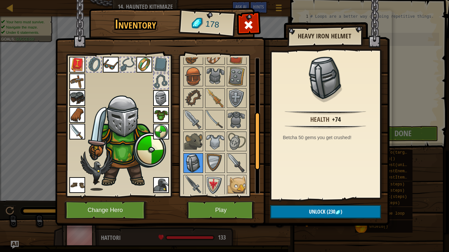
scroll to position [132, 0]
click at [215, 143] on img at bounding box center [215, 142] width 18 height 18
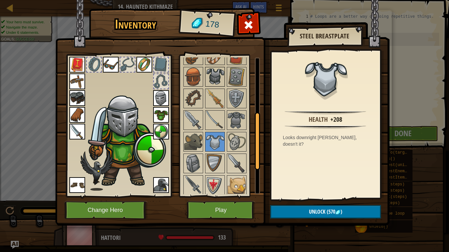
click at [211, 76] on img at bounding box center [215, 77] width 18 height 18
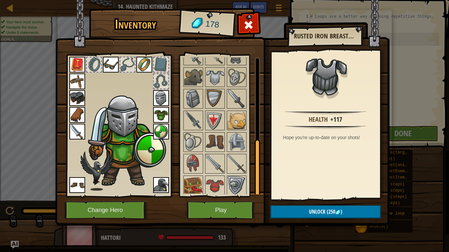
scroll to position [199, 0]
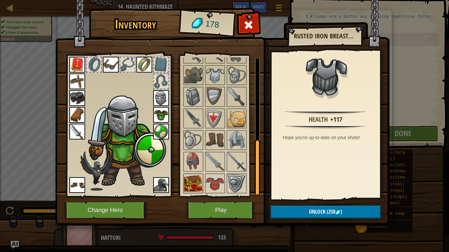
click at [187, 184] on img at bounding box center [193, 183] width 18 height 18
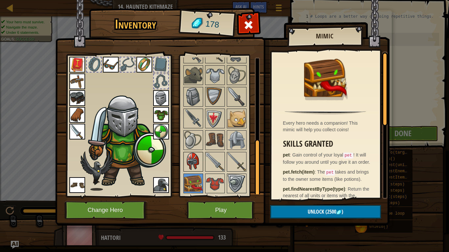
click at [192, 166] on img at bounding box center [193, 162] width 18 height 18
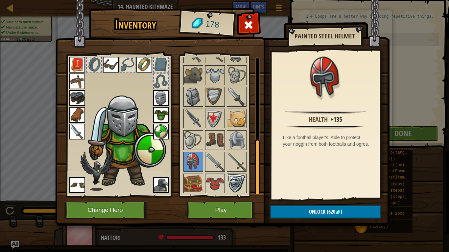
click at [233, 183] on img at bounding box center [236, 183] width 18 height 18
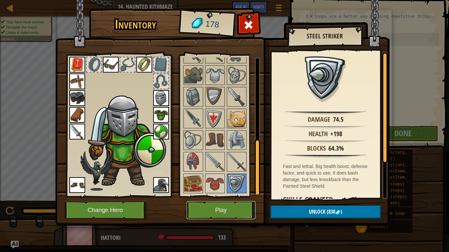
click at [225, 196] on button "Play" at bounding box center [221, 210] width 69 height 18
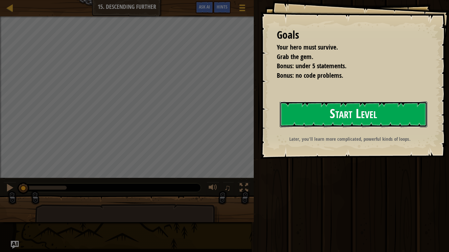
click at [367, 111] on button "Start Level" at bounding box center [352, 114] width 147 height 26
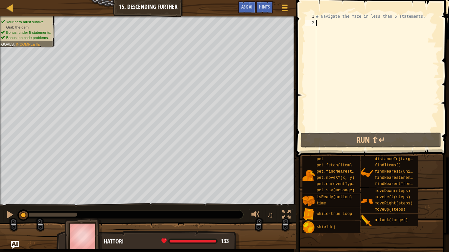
click at [370, 53] on div "# Navigate the maze in less than 5 statements." at bounding box center [377, 78] width 124 height 131
type textarea "w"
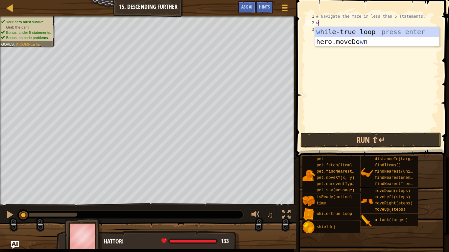
scroll to position [3, 0]
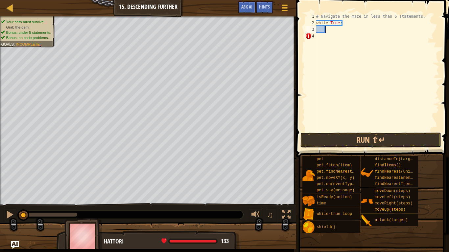
type textarea "r"
click at [360, 30] on div "# Navigate the maze in less than 5 statements. while True : hero . moveRight ( )" at bounding box center [377, 78] width 124 height 131
type textarea "hero.moveRight(2)"
type textarea "d"
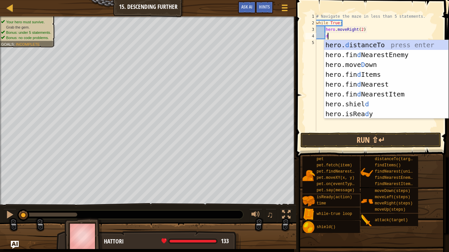
scroll to position [3, 1]
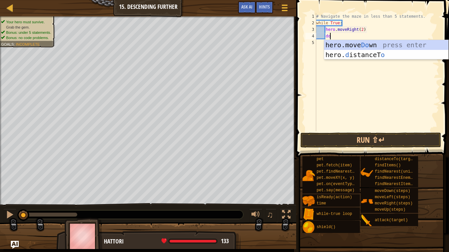
type textarea "dow"
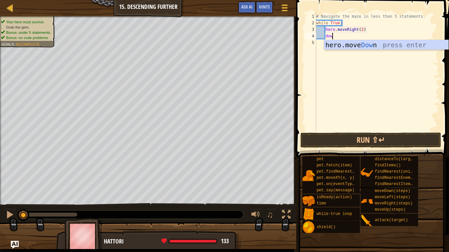
scroll to position [3, 1]
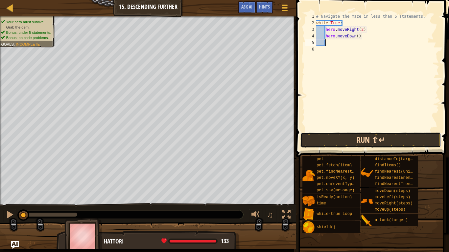
click at [399, 144] on button "Run ⇧↵" at bounding box center [370, 140] width 141 height 15
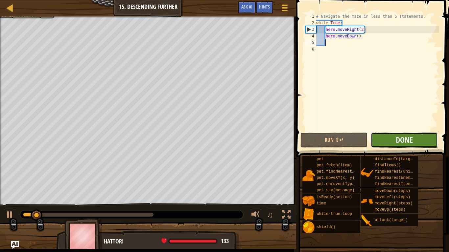
click at [398, 145] on span "Done" at bounding box center [403, 140] width 17 height 11
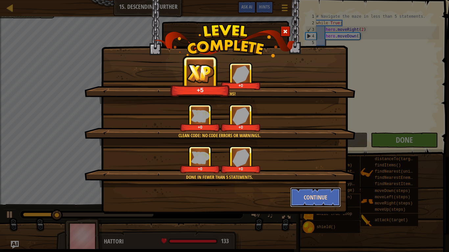
click at [311, 194] on button "Continue" at bounding box center [315, 198] width 51 height 20
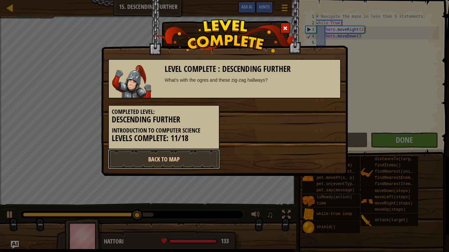
click at [204, 167] on link "Back to Map" at bounding box center [163, 159] width 111 height 20
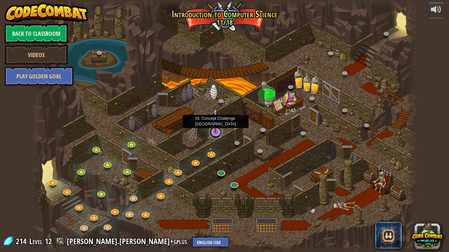
click at [214, 136] on link at bounding box center [215, 132] width 13 height 13
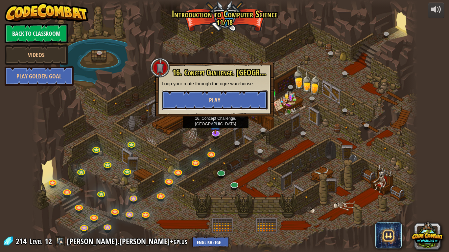
click at [245, 98] on button "Play" at bounding box center [215, 100] width 106 height 20
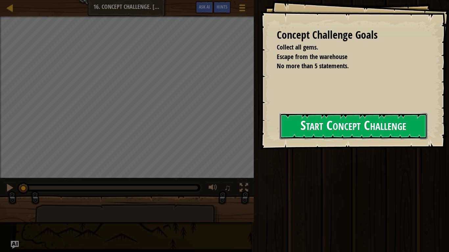
click at [319, 124] on button "Start Concept Challenge" at bounding box center [352, 126] width 147 height 26
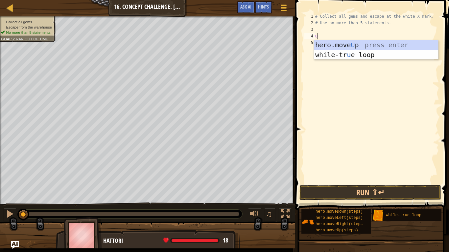
scroll to position [3, 0]
type textarea "up"
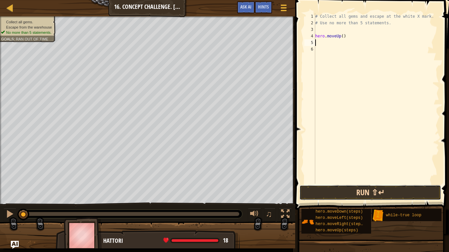
click at [349, 196] on button "Run ⇧↵" at bounding box center [370, 192] width 142 height 15
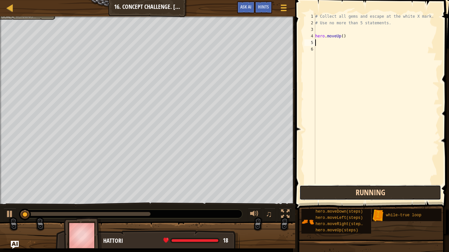
click at [349, 195] on button "Running" at bounding box center [370, 192] width 142 height 15
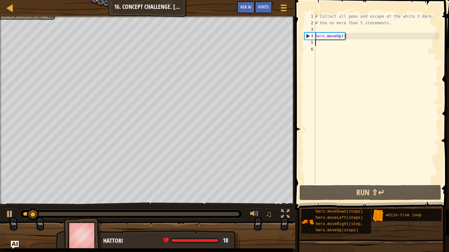
click at [339, 37] on div "# Collect all gems and escape at the white X mark. # Use no more than 5 stateme…" at bounding box center [376, 105] width 125 height 184
click at [341, 37] on div "# Collect all gems and escape at the white X mark. # Use no more than 5 stateme…" at bounding box center [376, 105] width 125 height 184
click at [343, 36] on div "# Collect all gems and escape at the white X mark. # Use no more than 5 stateme…" at bounding box center [376, 105] width 125 height 184
type textarea "hero.moveUp(2)"
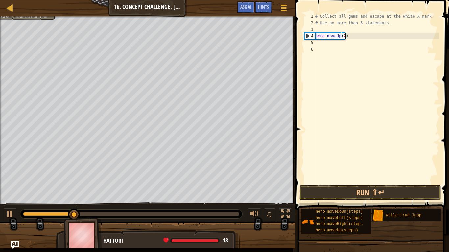
click at [385, 31] on div "# Collect all gems and escape at the white X mark. # Use no more than 5 stateme…" at bounding box center [376, 105] width 125 height 184
type textarea "w"
type textarea "hero.moveUp(2)"
click at [370, 39] on div "# Collect all gems and escape at the white X mark. # Use no more than 5 stateme…" at bounding box center [376, 105] width 125 height 184
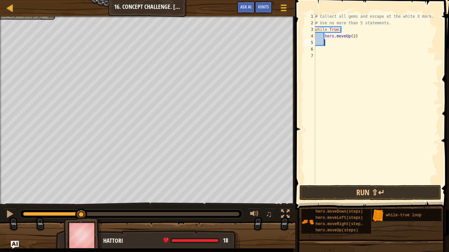
type textarea "/"
type textarea "\"
type textarea "r"
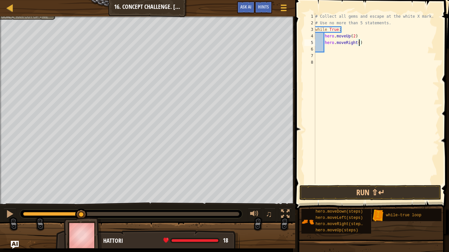
click at [359, 41] on div "# Collect all gems and escape at the white X mark. # Use no more than 5 stateme…" at bounding box center [376, 105] width 125 height 184
type textarea "hero.moveRight(3)"
click at [347, 48] on div "# Collect all gems and escape at the white X mark. # Use no more than 5 stateme…" at bounding box center [376, 105] width 125 height 184
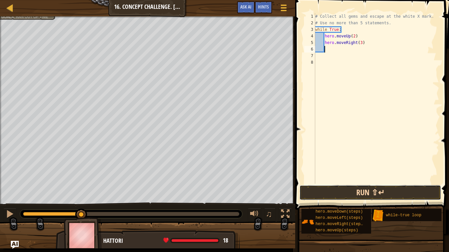
click at [345, 196] on button "Run ⇧↵" at bounding box center [370, 192] width 142 height 15
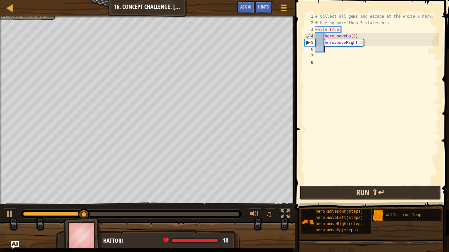
click at [347, 193] on button "Run ⇧↵" at bounding box center [370, 192] width 142 height 15
click at [365, 186] on button "Run ⇧↵" at bounding box center [370, 192] width 142 height 15
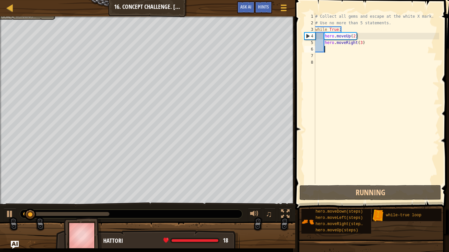
click at [360, 44] on div "# Collect all gems and escape at the white X mark. # Use no more than 5 stateme…" at bounding box center [376, 105] width 125 height 184
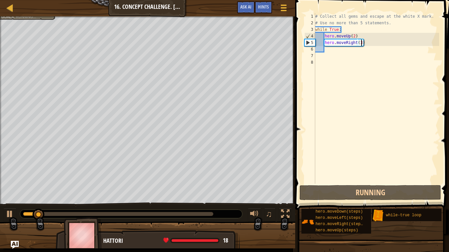
type textarea "hero.moveRight(1)"
click at [365, 48] on div "# Collect all gems and escape at the white X mark. # Use no more than 5 stateme…" at bounding box center [376, 105] width 125 height 184
type textarea "d"
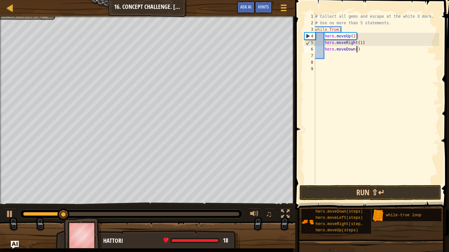
click at [357, 48] on div "# Collect all gems and escape at the white X mark. # Use no more than 5 stateme…" at bounding box center [376, 105] width 125 height 184
type textarea "hero.moveDown(1)"
click at [354, 56] on div "# Collect all gems and escape at the white X mark. # Use no more than 5 stateme…" at bounding box center [376, 105] width 125 height 184
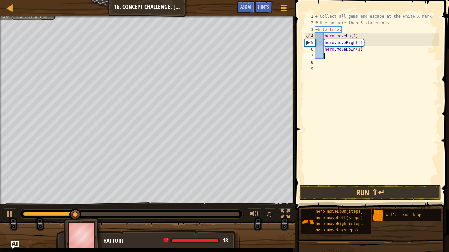
type textarea "r"
type textarea "u"
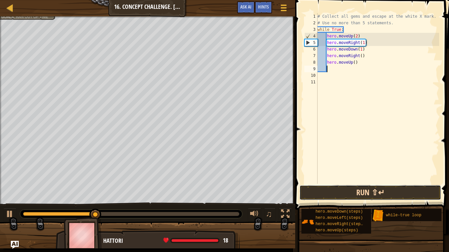
click at [345, 196] on button "Run ⇧↵" at bounding box center [370, 192] width 142 height 15
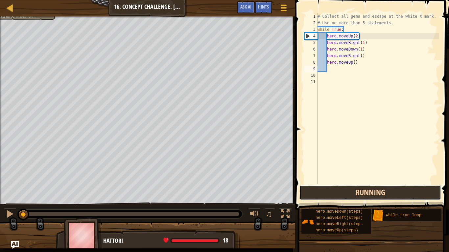
click at [345, 196] on button "Running" at bounding box center [370, 192] width 142 height 15
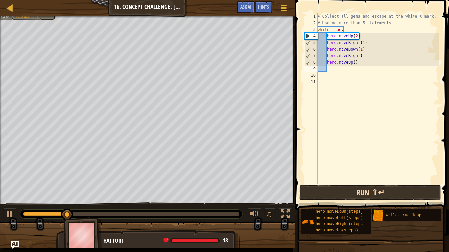
type textarea "l"
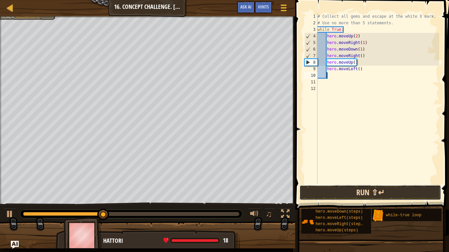
click at [349, 196] on button "Run ⇧↵" at bounding box center [370, 192] width 142 height 15
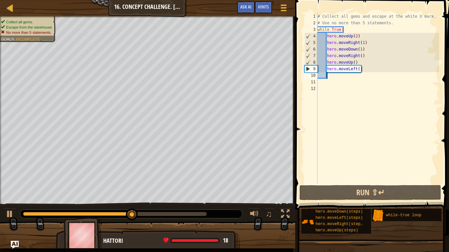
click at [31, 19] on li "Collect all gems." at bounding box center [26, 21] width 51 height 5
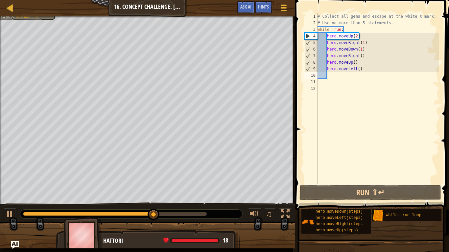
click at [364, 63] on div "# Collect all gems and escape at the white X mark. # Use no more than 5 stateme…" at bounding box center [377, 105] width 123 height 184
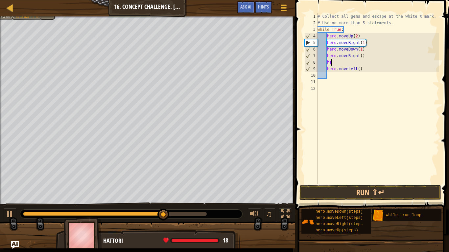
type textarea "h"
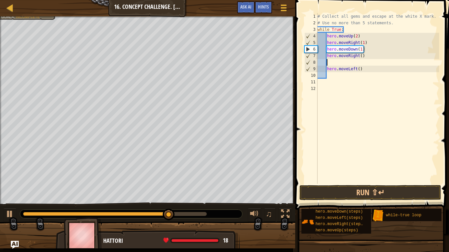
scroll to position [3, 0]
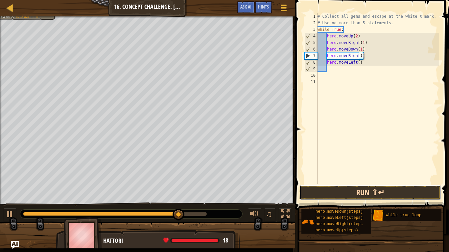
click at [336, 190] on button "Run ⇧↵" at bounding box center [370, 192] width 142 height 15
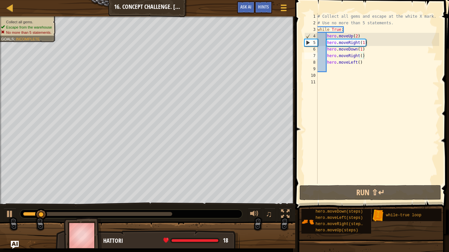
click at [39, 19] on ul "Collect all gems. Escape from the warehouse No more than 5 statements." at bounding box center [27, 27] width 52 height 16
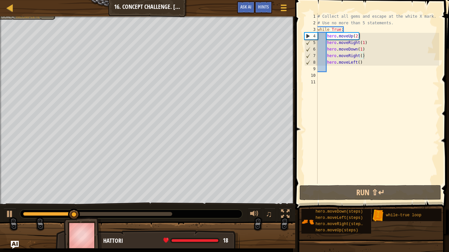
click at [388, 59] on div "# Collect all gems and escape at the white X mark. # Use no more than 5 stateme…" at bounding box center [377, 105] width 123 height 184
click at [388, 57] on div "# Collect all gems and escape at the white X mark. # Use no more than 5 stateme…" at bounding box center [377, 105] width 123 height 184
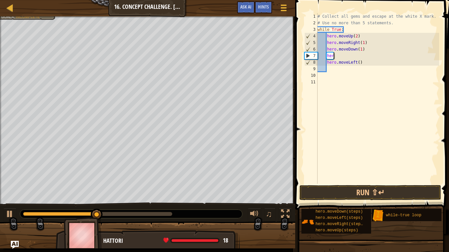
type textarea "h"
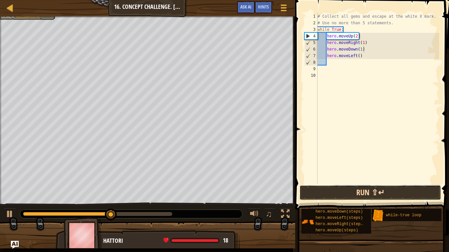
click at [365, 196] on button "Run ⇧↵" at bounding box center [370, 192] width 142 height 15
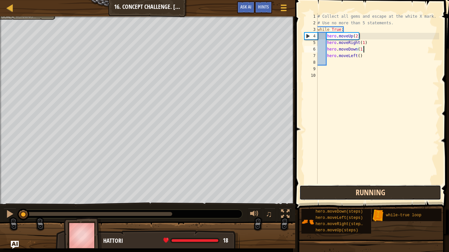
click at [365, 196] on button "Running" at bounding box center [370, 192] width 142 height 15
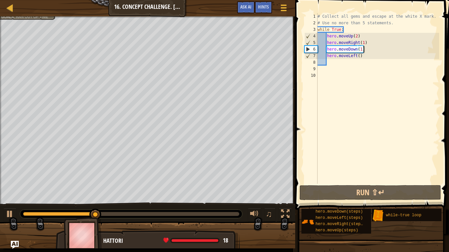
click at [377, 44] on div "# Collect all gems and escape at the white X mark. # Use no more than 5 stateme…" at bounding box center [377, 105] width 123 height 184
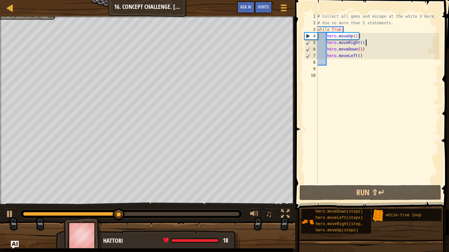
click at [360, 55] on div "# Collect all gems and escape at the white X mark. # Use no more than 5 stateme…" at bounding box center [377, 105] width 123 height 184
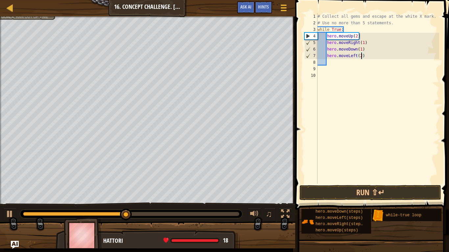
scroll to position [3, 6]
click at [395, 186] on button "Run ⇧↵" at bounding box center [370, 192] width 142 height 15
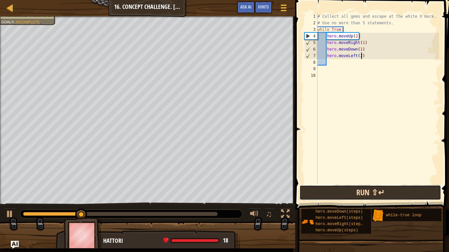
click at [376, 194] on button "Run ⇧↵" at bounding box center [370, 192] width 142 height 15
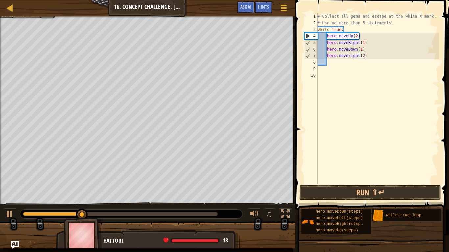
scroll to position [3, 7]
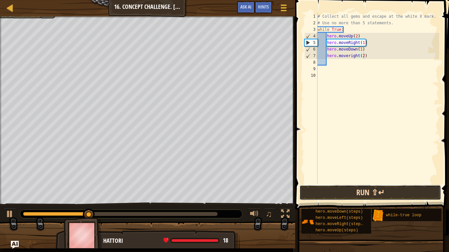
click at [377, 186] on button "Run ⇧↵" at bounding box center [370, 192] width 142 height 15
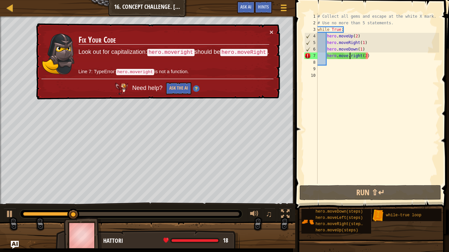
scroll to position [3, 5]
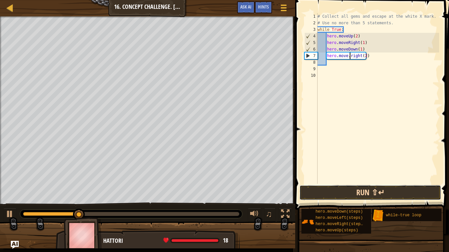
click at [355, 191] on button "Run ⇧↵" at bounding box center [370, 192] width 142 height 15
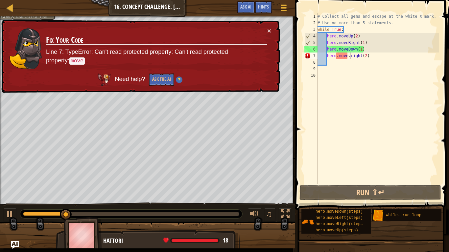
click at [403, 58] on div "# Collect all gems and escape at the white X mark. # Use no more than 5 stateme…" at bounding box center [377, 105] width 123 height 184
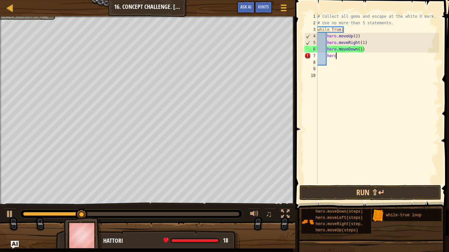
type textarea "h"
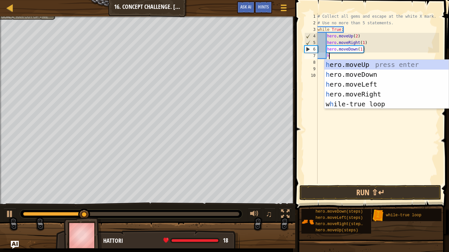
scroll to position [3, 1]
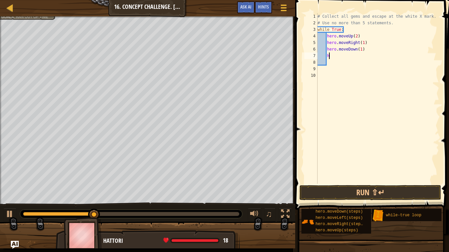
type textarea "ho"
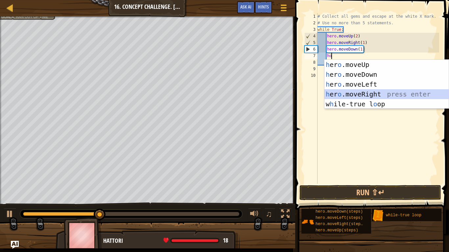
scroll to position [3, 1]
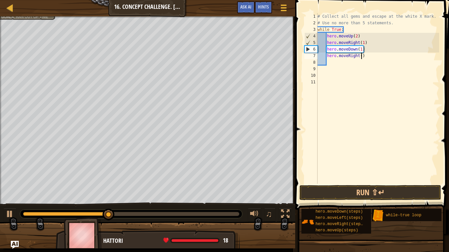
click at [361, 56] on div "# Collect all gems and escape at the white X mark. # Use no more than 5 stateme…" at bounding box center [377, 105] width 123 height 184
click at [404, 189] on button "Run ⇧↵" at bounding box center [370, 192] width 142 height 15
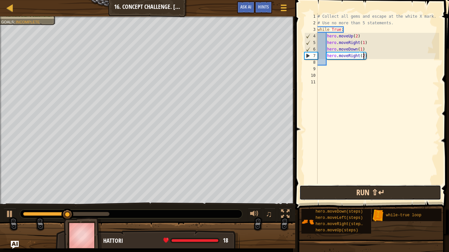
click at [351, 193] on button "Run ⇧↵" at bounding box center [370, 192] width 142 height 15
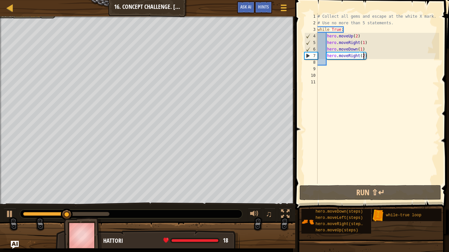
click at [389, 55] on div "# Collect all gems and escape at the white X mark. # Use no more than 5 stateme…" at bounding box center [377, 105] width 123 height 184
click at [362, 41] on div "# Collect all gems and escape at the white X mark. # Use no more than 5 stateme…" at bounding box center [377, 105] width 123 height 184
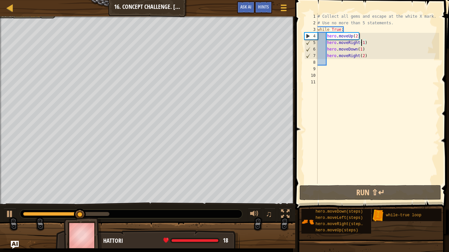
click at [364, 42] on div "# Collect all gems and escape at the white X mark. # Use no more than 5 stateme…" at bounding box center [377, 105] width 123 height 184
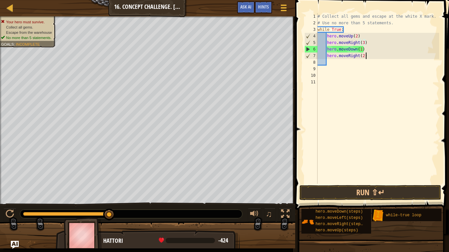
click at [373, 55] on div "# Collect all gems and escape at the white X mark. # Use no more than 5 stateme…" at bounding box center [377, 105] width 123 height 184
click at [358, 55] on div "# Collect all gems and escape at the white X mark. # Use no more than 5 stateme…" at bounding box center [377, 105] width 123 height 184
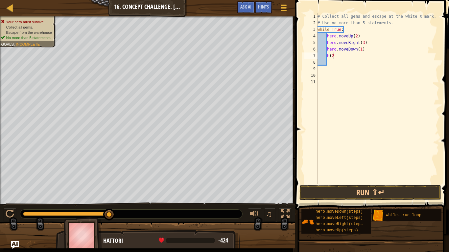
type textarea "h"
type textarea "l"
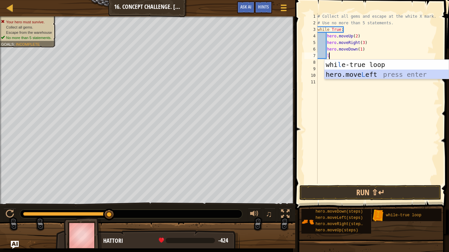
scroll to position [3, 1]
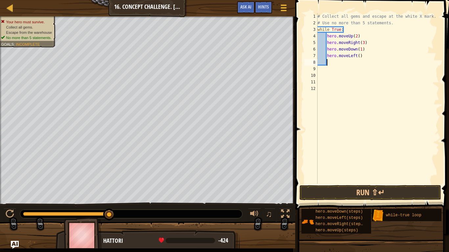
click at [371, 55] on div "# Collect all gems and escape at the white X mark. # Use no more than 5 stateme…" at bounding box center [377, 105] width 123 height 184
click at [359, 55] on div "# Collect all gems and escape at the white X mark. # Use no more than 5 stateme…" at bounding box center [377, 105] width 123 height 184
click at [389, 189] on button "Run ⇧↵" at bounding box center [370, 192] width 142 height 15
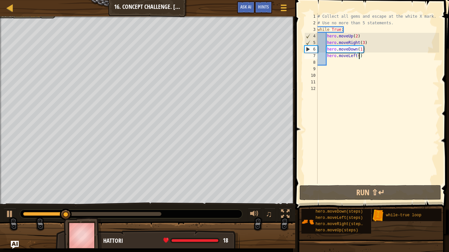
click at [361, 44] on div "# Collect all gems and escape at the white X mark. # Use no more than 5 stateme…" at bounding box center [377, 105] width 123 height 184
click at [362, 43] on div "# Collect all gems and escape at the white X mark. # Use no more than 5 stateme…" at bounding box center [377, 105] width 123 height 184
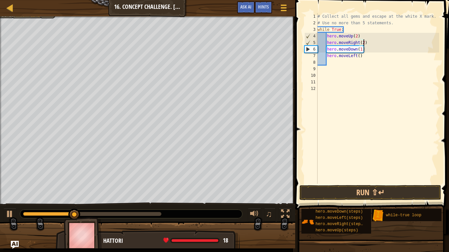
scroll to position [3, 7]
type textarea "hero.moveRight(2)"
click at [380, 196] on button "Run ⇧↵" at bounding box center [370, 192] width 142 height 15
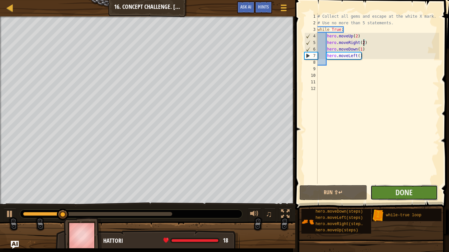
click at [421, 190] on button "Done" at bounding box center [403, 192] width 67 height 15
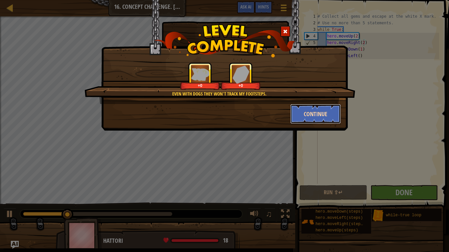
click at [294, 114] on button "Continue" at bounding box center [315, 114] width 51 height 20
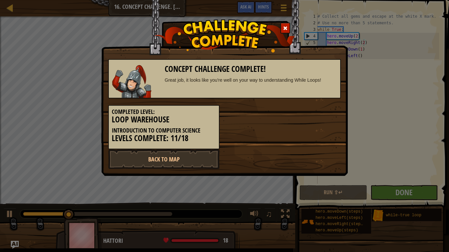
click at [292, 114] on div "Completed Level: Loop Warehouse Introduction to Computer Science Levels Complet…" at bounding box center [224, 124] width 242 height 51
click at [200, 166] on link "Back to Map" at bounding box center [163, 159] width 111 height 20
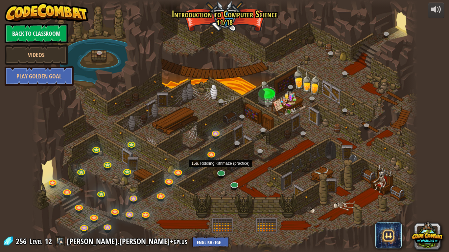
click at [224, 177] on div "25. [PERSON_NAME] (Locked By Teacher) Escape the Kithgard dungeons, and don't l…" at bounding box center [225, 126] width 386 height 252
click at [223, 175] on link at bounding box center [220, 171] width 13 height 13
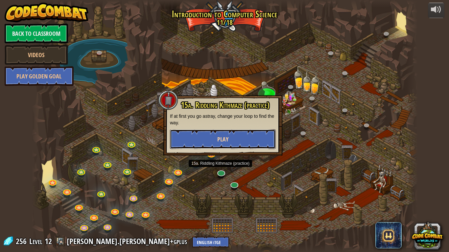
click at [258, 142] on button "Play" at bounding box center [223, 139] width 106 height 20
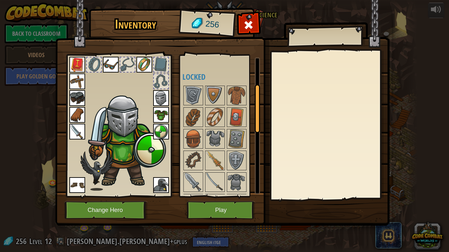
scroll to position [103, 0]
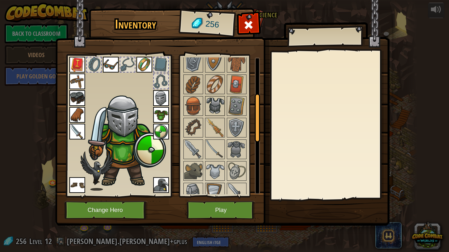
click at [215, 114] on img at bounding box center [215, 106] width 18 height 18
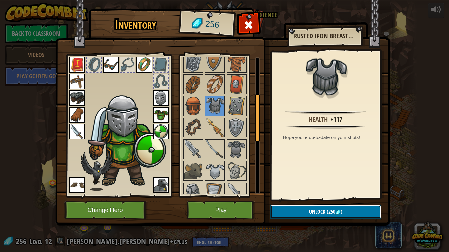
click at [321, 196] on button "Unlock (250 )" at bounding box center [325, 211] width 111 height 13
click at [321, 196] on button "Confirm" at bounding box center [325, 211] width 111 height 13
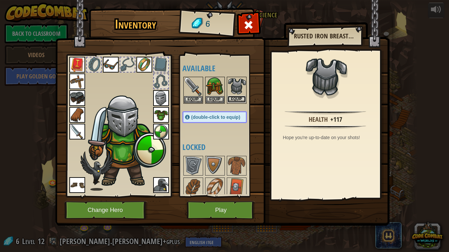
click at [239, 101] on button "Equip" at bounding box center [236, 99] width 18 height 7
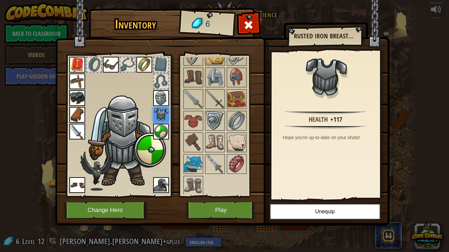
scroll to position [264, 0]
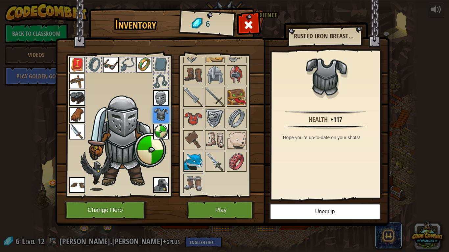
click at [193, 160] on img at bounding box center [193, 162] width 18 height 18
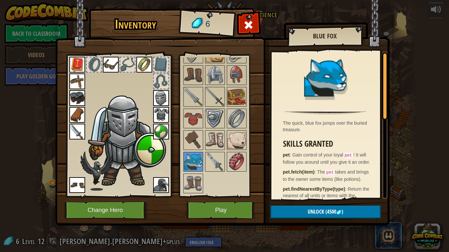
click at [225, 166] on div at bounding box center [221, 42] width 78 height 303
click at [222, 165] on img at bounding box center [215, 162] width 18 height 18
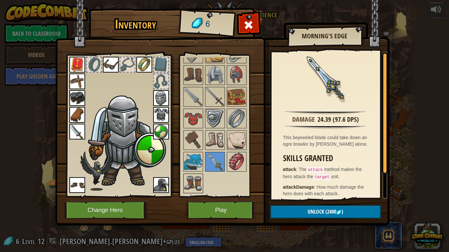
click at [188, 179] on img at bounding box center [193, 183] width 18 height 18
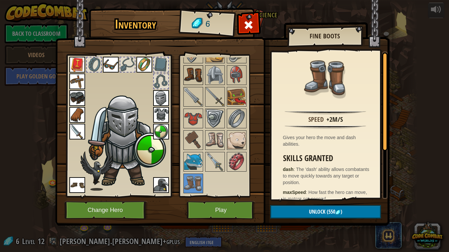
click at [196, 69] on img at bounding box center [193, 75] width 18 height 18
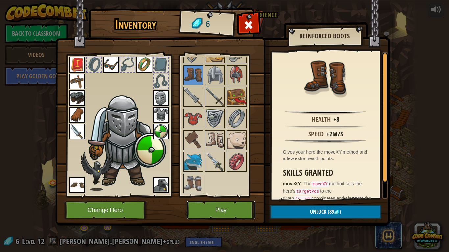
click at [250, 196] on button "Play" at bounding box center [221, 210] width 69 height 18
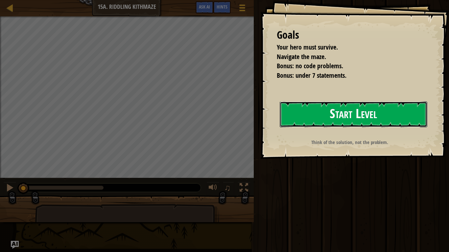
click at [395, 106] on button "Start Level" at bounding box center [352, 114] width 147 height 26
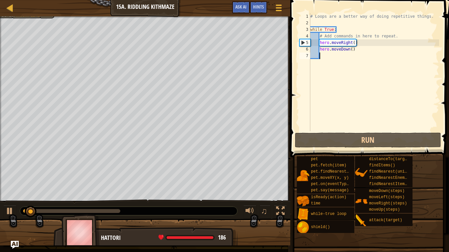
click at [249, 0] on div "Map Introduction to Computer Science 15a. Riddling Kithmaze Game Menu Done Hint…" at bounding box center [224, 126] width 449 height 252
click at [352, 45] on div "# Loops are a better way of doing repetitive things. while True : # Add command…" at bounding box center [374, 78] width 130 height 131
click at [353, 44] on div "# Loops are a better way of doing repetitive things. while True : # Add command…" at bounding box center [374, 78] width 130 height 131
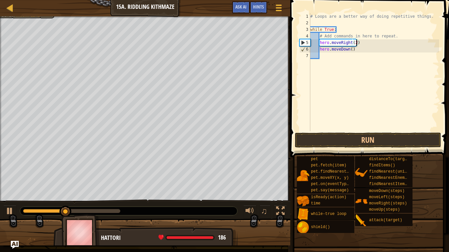
click at [355, 48] on div "# Loops are a better way of doing repetitive things. while True : # Add command…" at bounding box center [374, 78] width 130 height 131
type textarea "h"
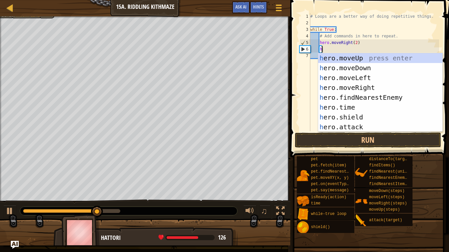
scroll to position [3, 1]
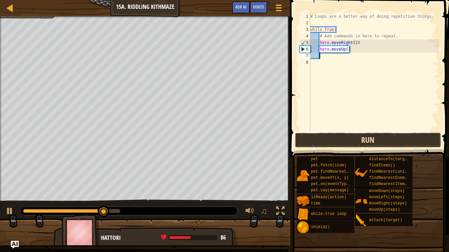
click at [360, 138] on button "Run" at bounding box center [368, 140] width 146 height 15
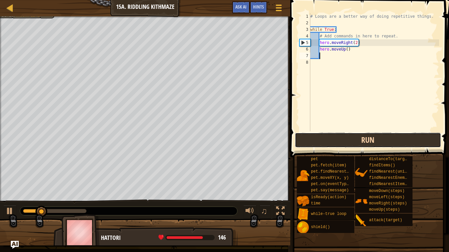
click at [357, 141] on button "Run" at bounding box center [368, 140] width 146 height 15
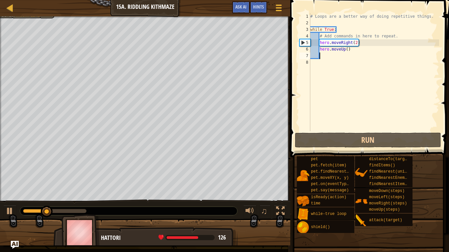
click at [356, 42] on div "# Loops are a better way of doing repetitive things. while True : # Add command…" at bounding box center [374, 78] width 130 height 131
type textarea "hero.moveRight()"
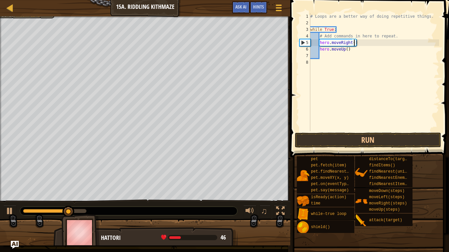
click at [366, 40] on div "# Loops are a better way of doing repetitive things. while True : # Add command…" at bounding box center [374, 78] width 130 height 131
type textarea "d"
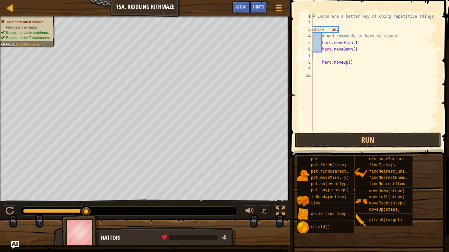
scroll to position [3, 0]
click at [375, 56] on div "# Loops are a better way of doing repetitive things. while True : # Add command…" at bounding box center [374, 78] width 130 height 131
click at [377, 55] on div "# Loops are a better way of doing repetitive things. while True : # Add command…" at bounding box center [374, 78] width 130 height 131
click at [379, 53] on div "# Loops are a better way of doing repetitive things. while True : # Add command…" at bounding box center [374, 78] width 130 height 131
click at [378, 52] on div "# Loops are a better way of doing repetitive things. while True : # Add command…" at bounding box center [374, 78] width 130 height 131
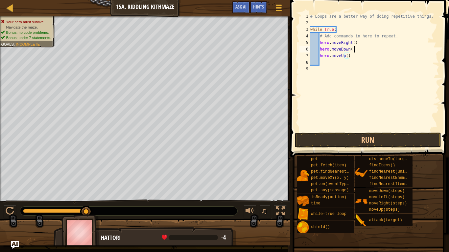
type textarea "hero.moveDown()"
type textarea "m"
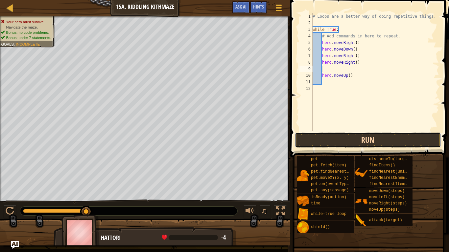
click at [371, 133] on button "Run" at bounding box center [368, 140] width 146 height 15
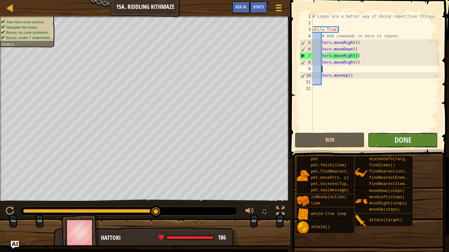
click at [389, 144] on button "Done" at bounding box center [402, 140] width 70 height 15
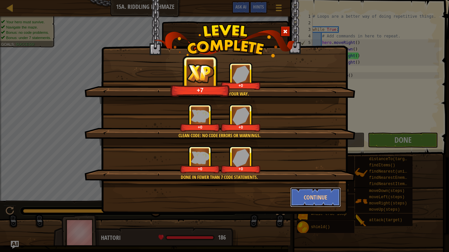
click at [320, 196] on button "Continue" at bounding box center [315, 198] width 51 height 20
click at [319, 196] on div "You'll always find your way. +7 +0 Clean code: no code errors or warnings. +0 +…" at bounding box center [224, 126] width 449 height 252
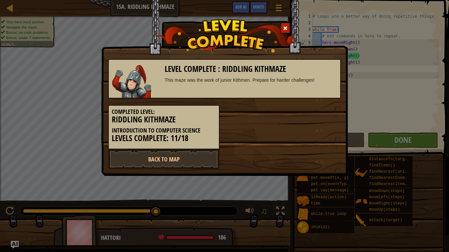
click at [198, 145] on div "Completed Level: Riddling Kithmaze Introduction to Computer Science Levels Comp…" at bounding box center [163, 127] width 111 height 44
click at [197, 151] on link "Back to Map" at bounding box center [163, 159] width 111 height 20
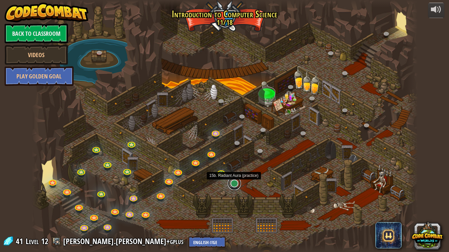
click at [234, 182] on link at bounding box center [234, 183] width 13 height 13
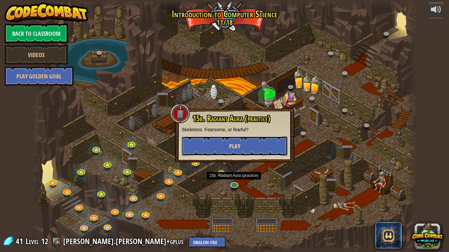
click at [254, 151] on button "Play" at bounding box center [235, 146] width 106 height 20
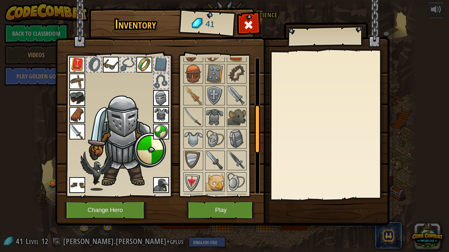
scroll to position [135, 0]
click at [218, 196] on button "Play" at bounding box center [221, 210] width 69 height 18
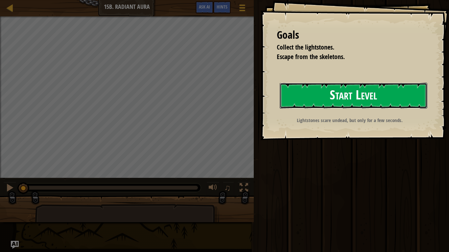
click at [328, 92] on button "Start Level" at bounding box center [352, 96] width 147 height 26
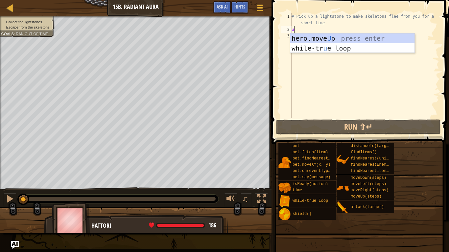
scroll to position [3, 0]
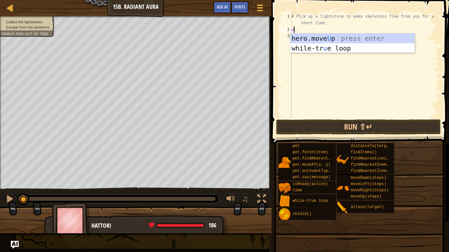
type textarea "up"
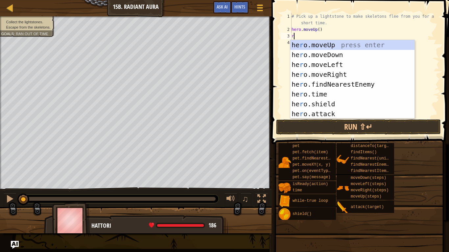
type textarea "r"
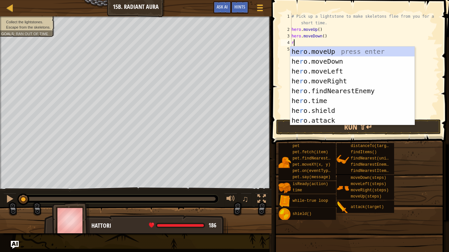
type textarea "r"
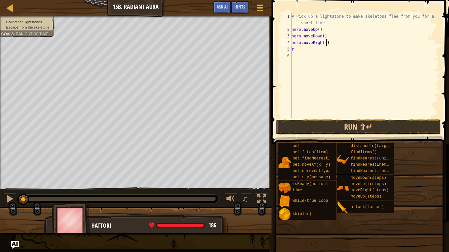
click at [326, 44] on div "# Pick up a lightstone to make skeletons flee from you for a short time. hero .…" at bounding box center [364, 75] width 149 height 125
type textarea "r"
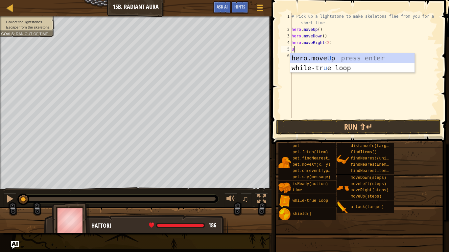
type textarea "u"
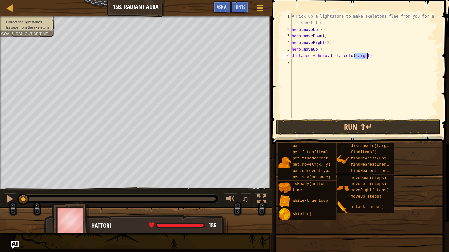
click at [371, 53] on div "# Pick up a lightstone to make skeletons flee from you for a short time. hero .…" at bounding box center [364, 75] width 149 height 125
type textarea "d"
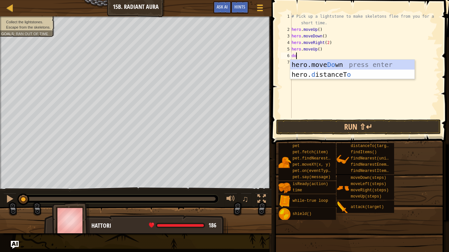
type textarea "dow"
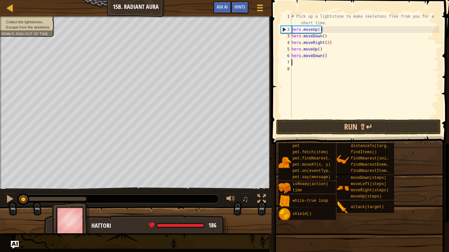
type textarea "r"
click at [343, 55] on div "# Pick up a lightstone to make skeletons flee from you for a short time. hero .…" at bounding box center [364, 75] width 149 height 125
type textarea "h"
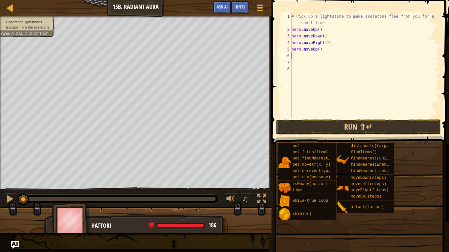
click at [340, 53] on div "# Pick up a lightstone to make skeletons flee from you for a short time. hero .…" at bounding box center [364, 75] width 149 height 125
click at [342, 51] on div "# Pick up a lightstone to make skeletons flee from you for a short time. hero .…" at bounding box center [364, 75] width 149 height 125
type textarea "h"
click at [354, 29] on div "# Pick up a lightstone to make skeletons flee from you for a short time. hero .…" at bounding box center [364, 75] width 149 height 125
click at [354, 25] on div "# Pick up a lightstone to make skeletons flee from you for a short time. hero .…" at bounding box center [364, 75] width 149 height 125
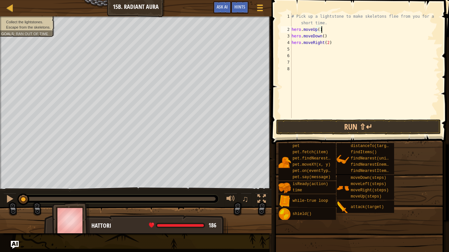
type textarea "# Pick up a lightstone to make skeletons flee from you for a short time."
type textarea "l"
click at [294, 43] on div "# Pick up a lightstone to make skeletons flee from you for a short time. while …" at bounding box center [365, 75] width 146 height 125
type textarea "hero.moveDown()"
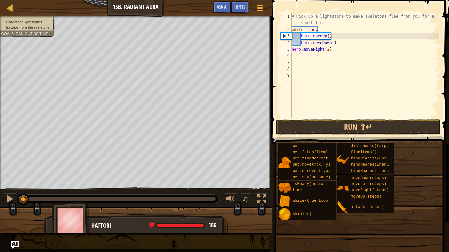
scroll to position [3, 0]
type textarea "hero.moveDown()"
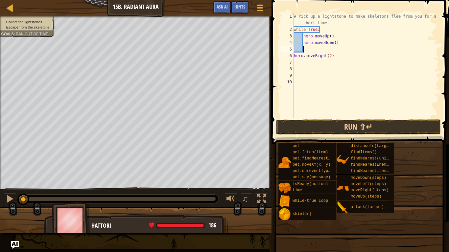
scroll to position [3, 1]
type textarea "mo"
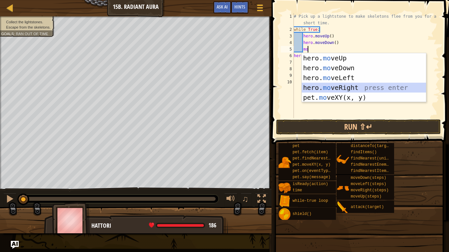
scroll to position [3, 1]
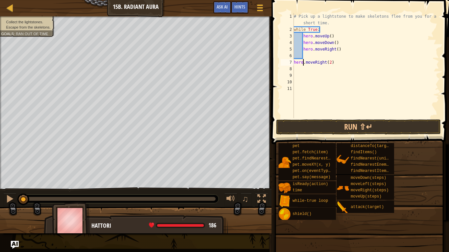
type textarea "her.moveRight(2)"
type textarea "h"
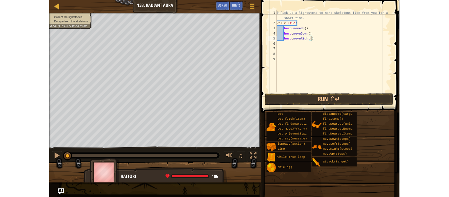
scroll to position [3, 7]
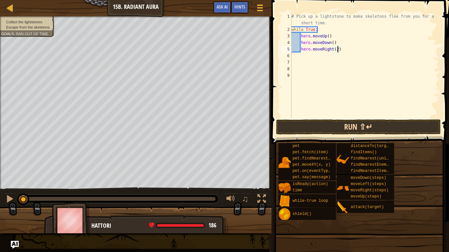
type textarea "hero.moveRight(2)"
click at [345, 121] on button "Run ⇧↵" at bounding box center [358, 127] width 165 height 15
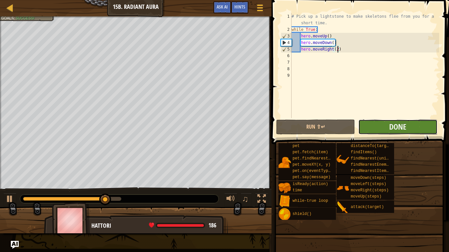
click at [418, 123] on button "Done" at bounding box center [397, 127] width 79 height 15
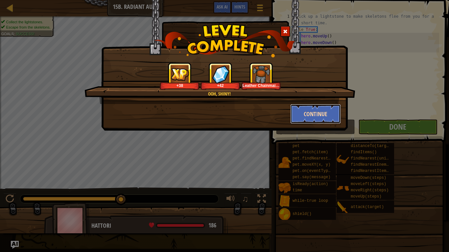
click at [311, 116] on button "Continue" at bounding box center [315, 114] width 51 height 20
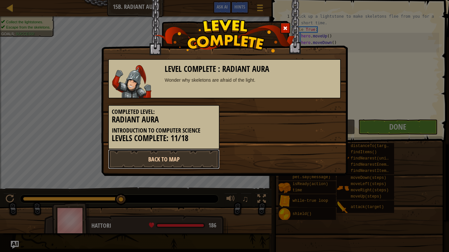
click at [196, 162] on link "Back to Map" at bounding box center [163, 159] width 111 height 20
